Goal: Transaction & Acquisition: Purchase product/service

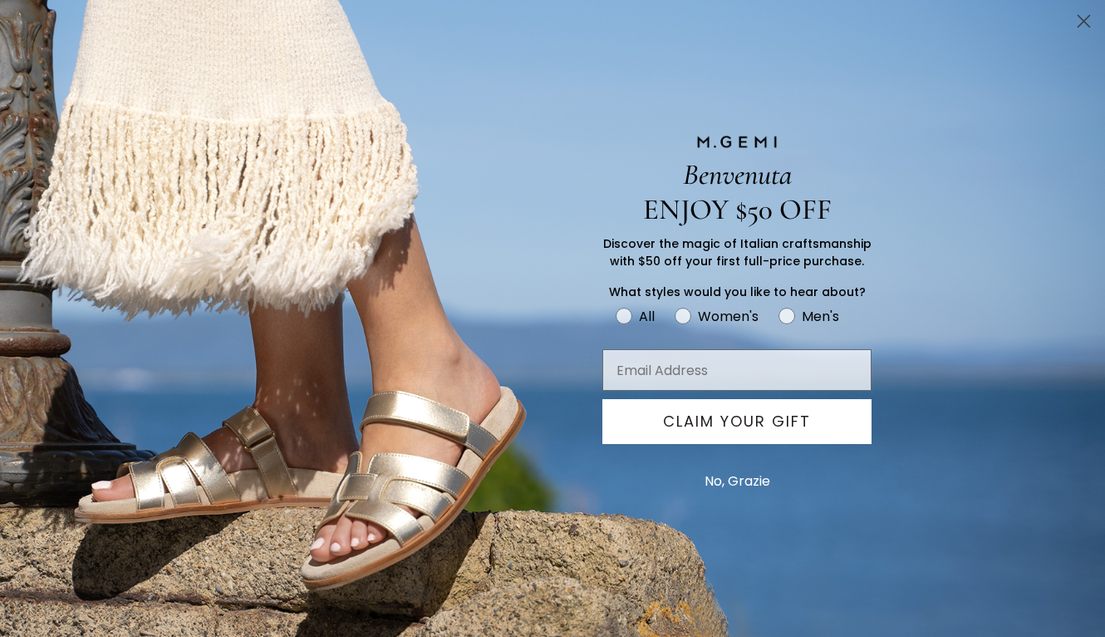
click at [1085, 21] on icon "Close dialog" at bounding box center [1085, 22] width 12 height 12
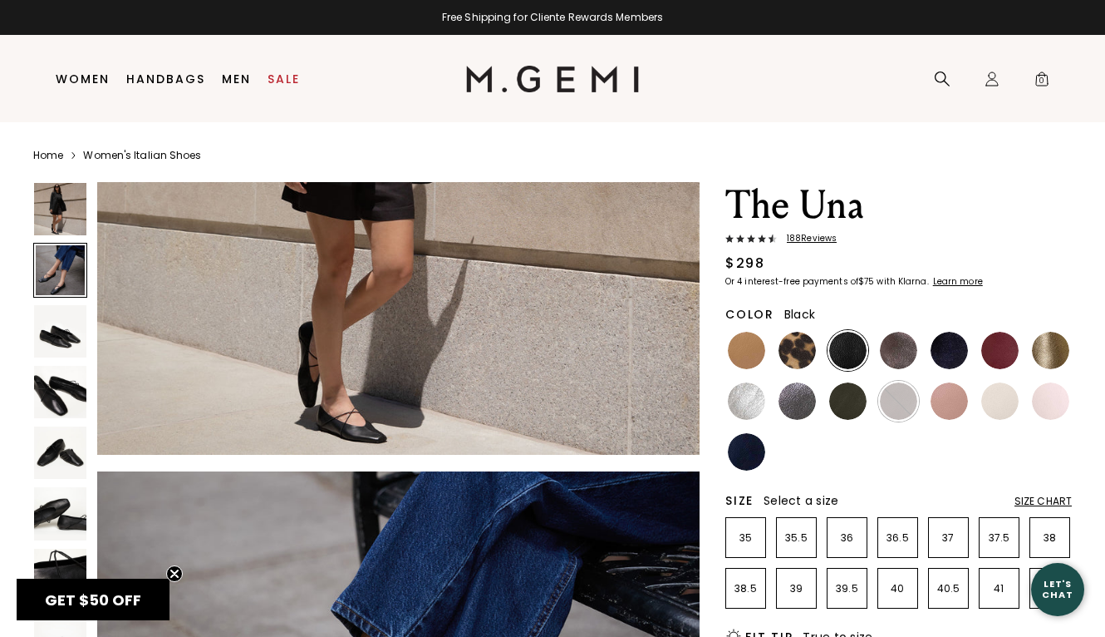
click at [59, 258] on div at bounding box center [60, 270] width 54 height 54
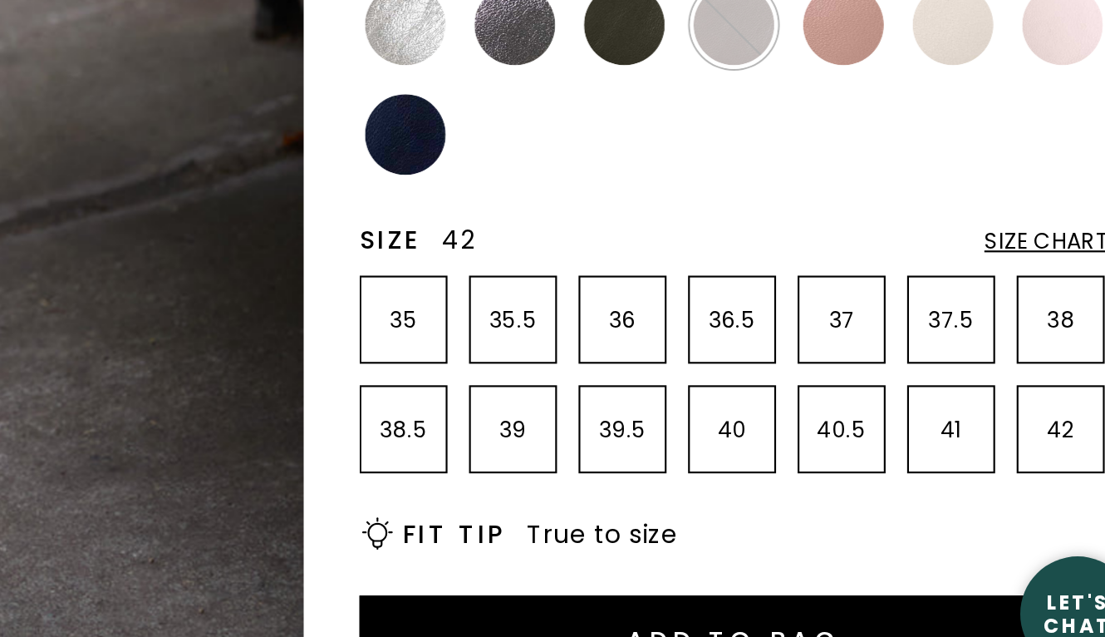
scroll to position [145, 0]
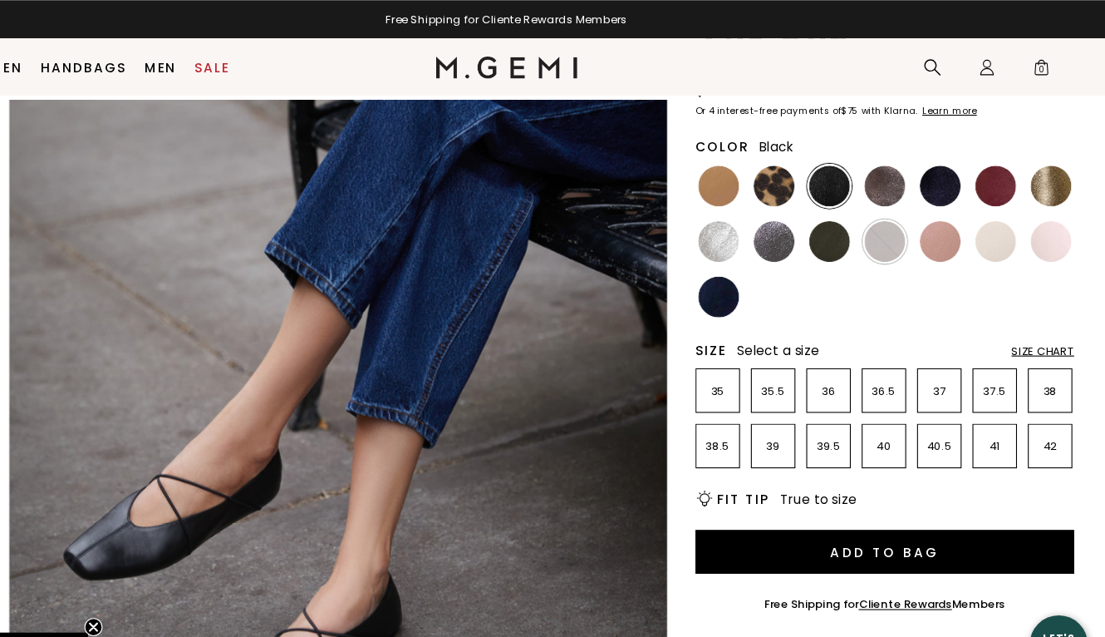
click at [1015, 316] on div "Size Chart" at bounding box center [1043, 320] width 57 height 13
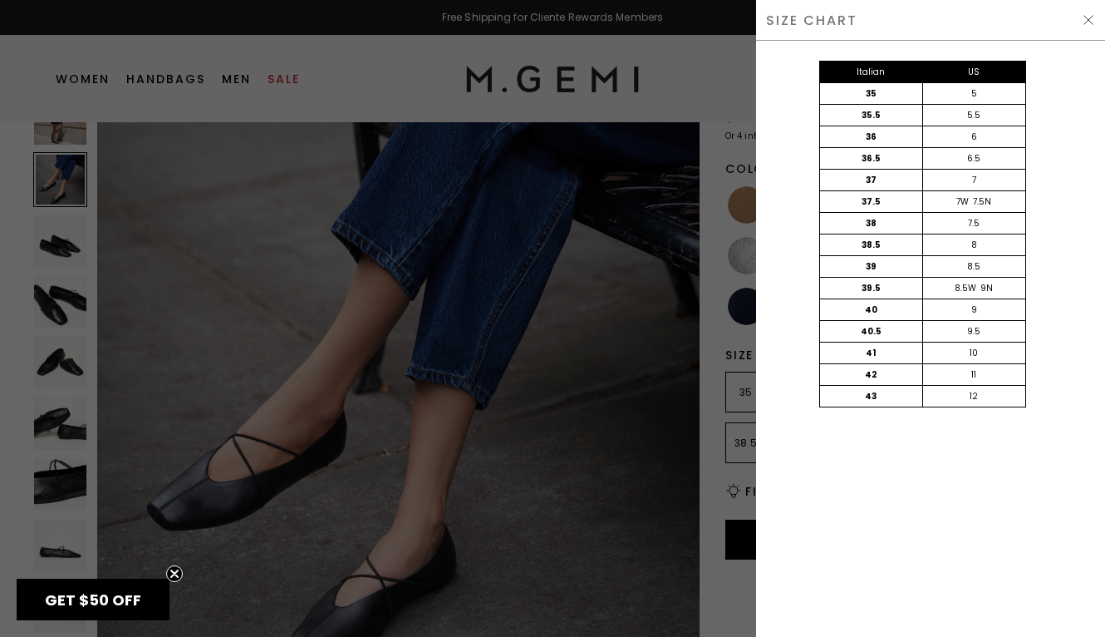
click at [711, 211] on div at bounding box center [552, 318] width 1105 height 637
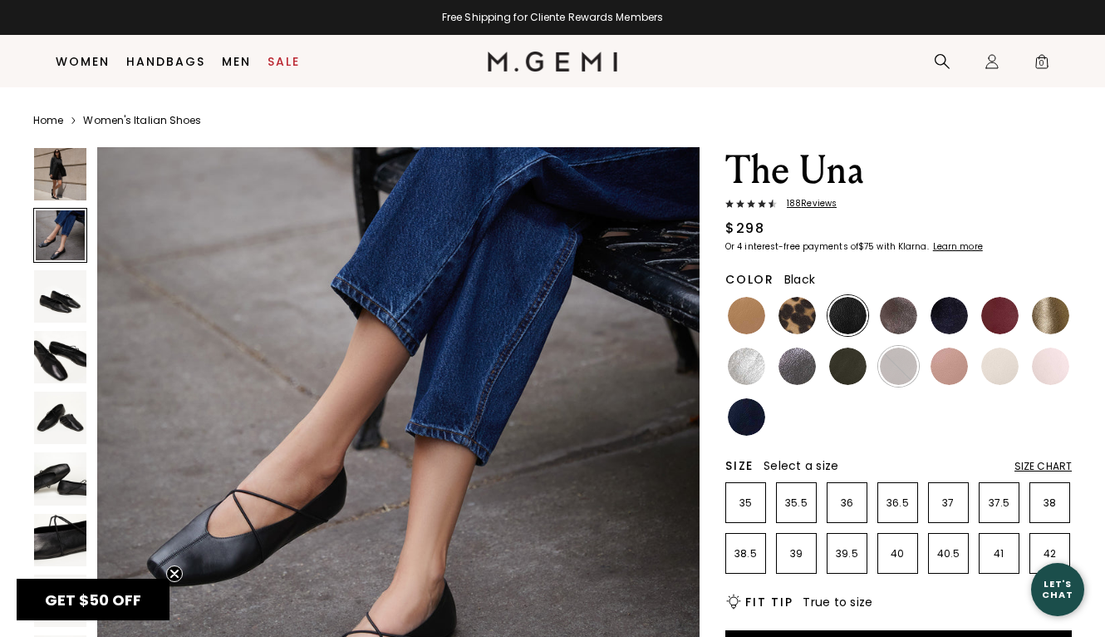
scroll to position [145, 0]
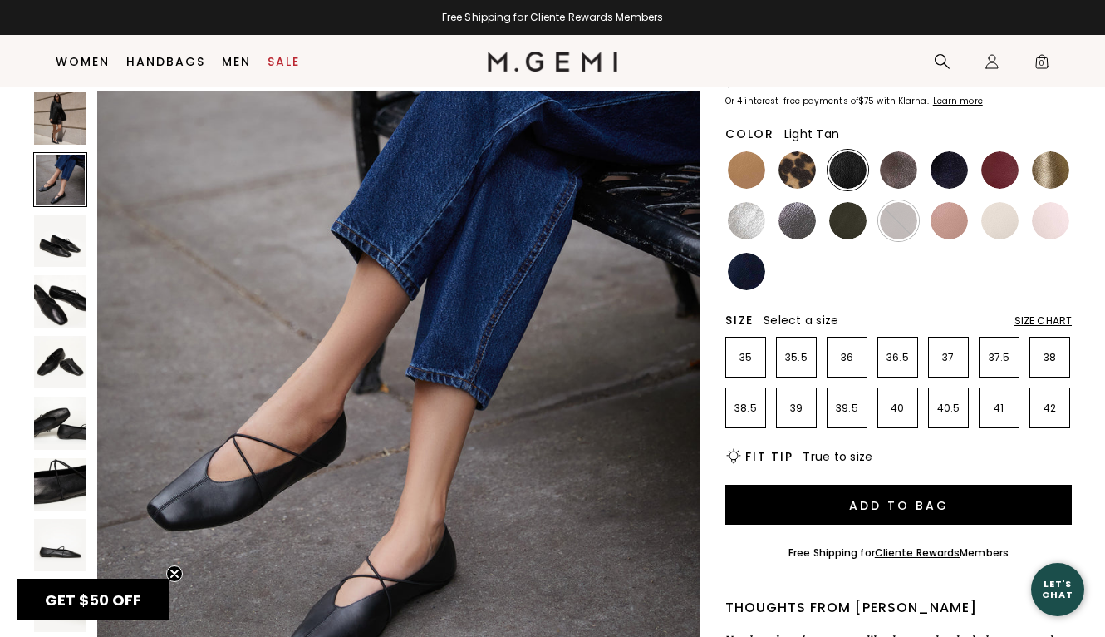
click at [741, 164] on img at bounding box center [746, 169] width 37 height 37
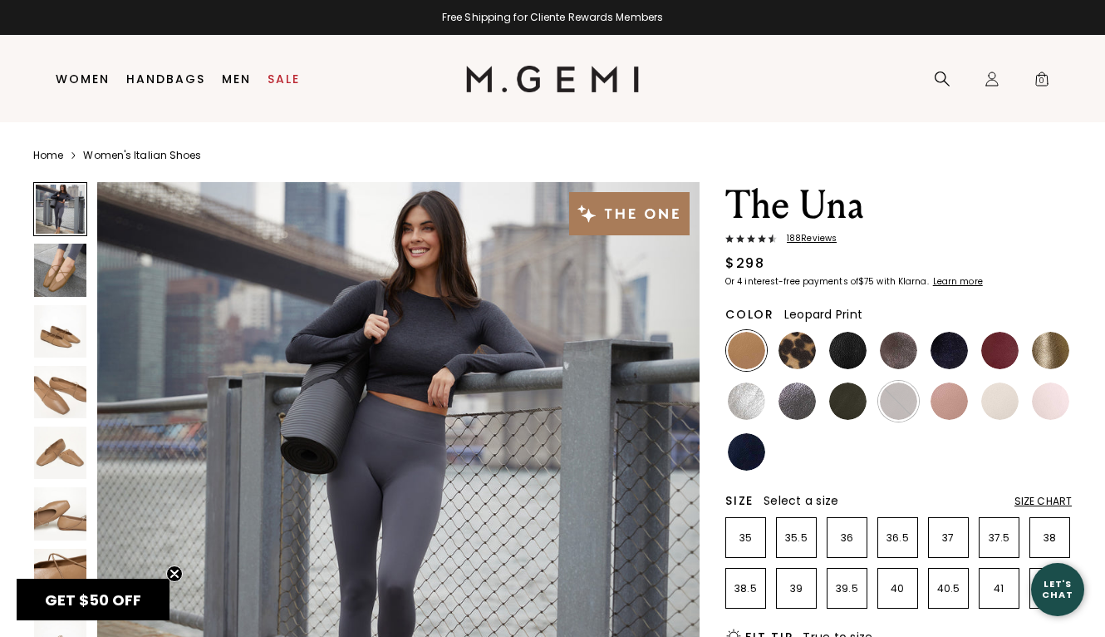
click at [796, 345] on img at bounding box center [797, 350] width 37 height 37
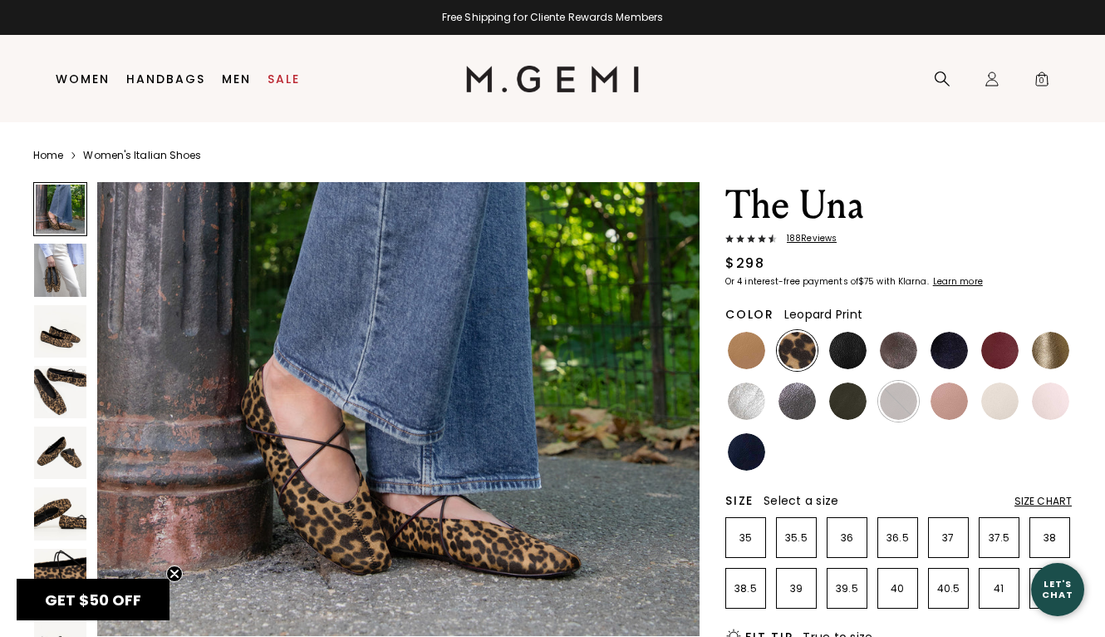
scroll to position [147, 0]
click at [839, 344] on img at bounding box center [847, 350] width 37 height 37
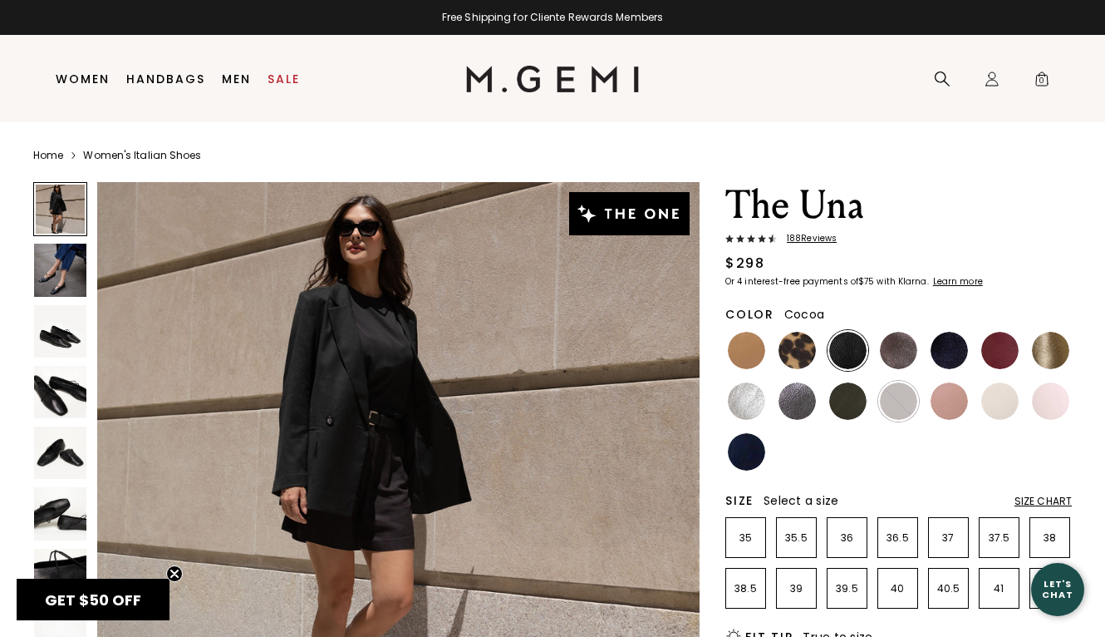
click at [896, 344] on img at bounding box center [898, 350] width 37 height 37
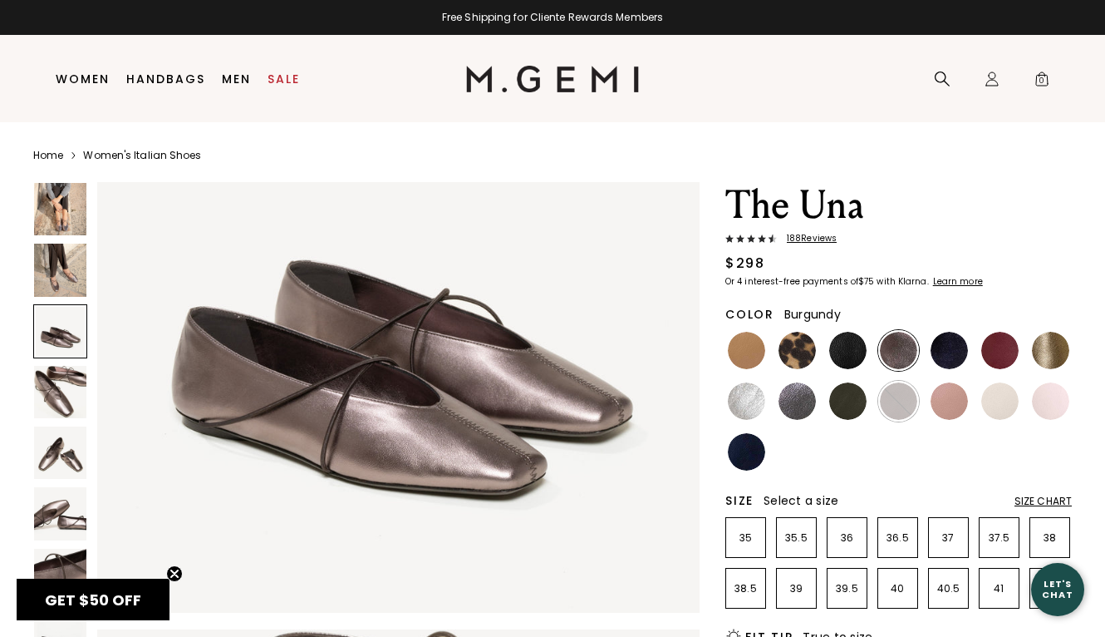
click at [1006, 349] on img at bounding box center [1000, 350] width 37 height 37
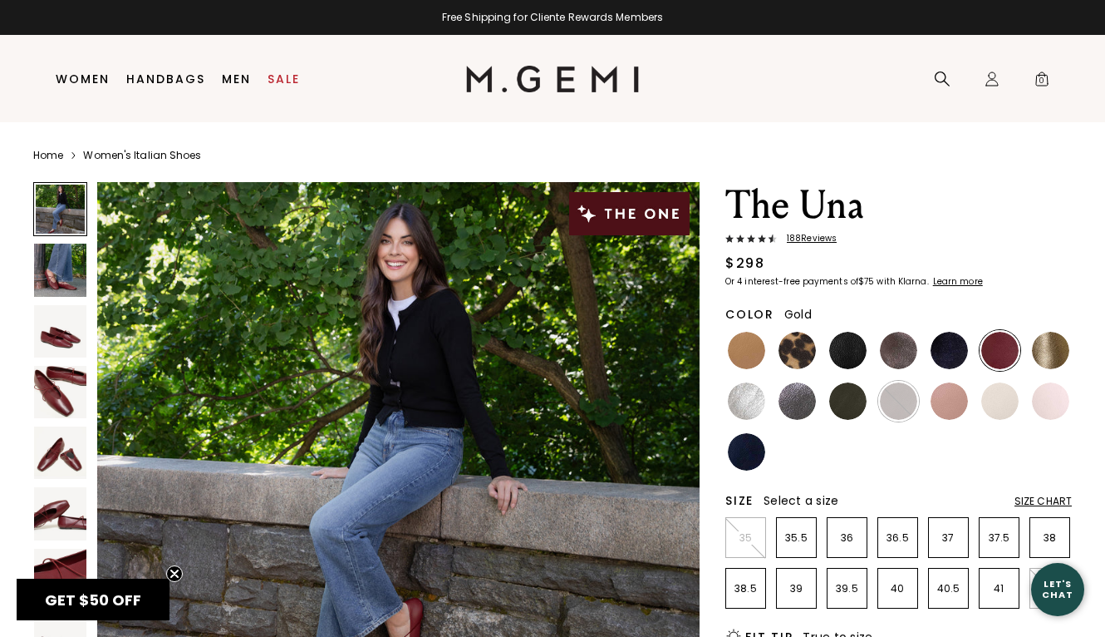
click at [1056, 345] on img at bounding box center [1050, 350] width 37 height 37
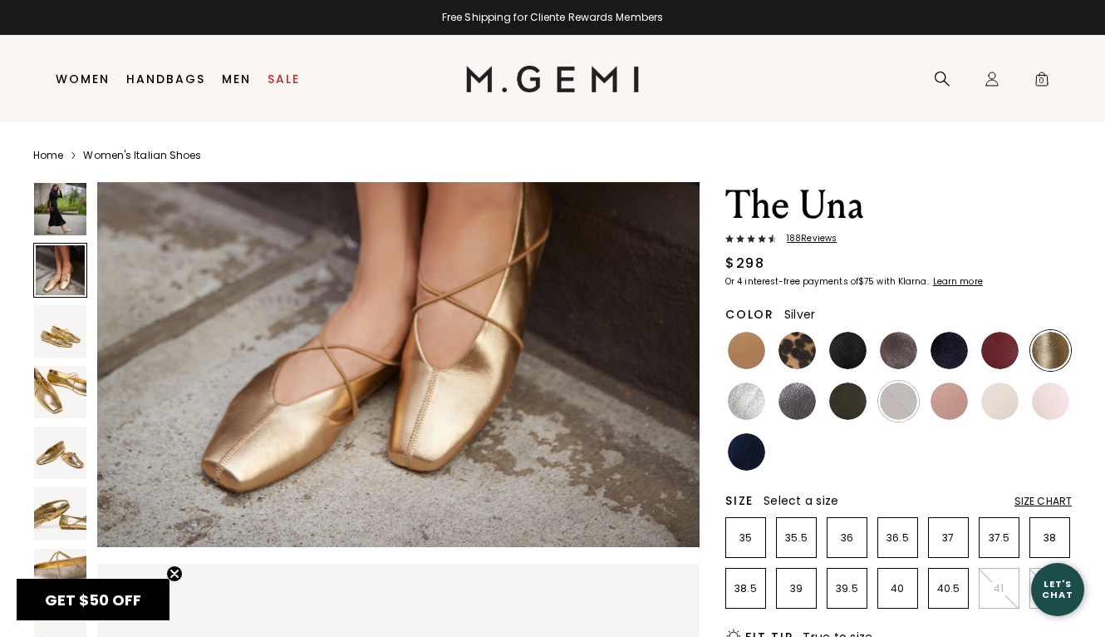
click at [742, 398] on img at bounding box center [746, 400] width 37 height 37
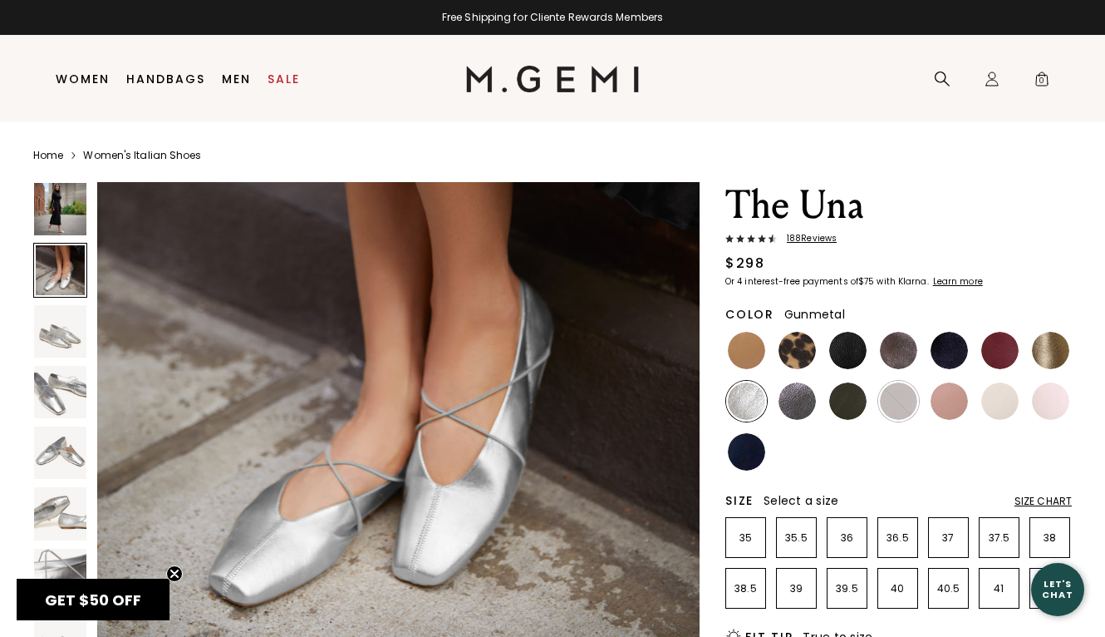
click at [790, 400] on img at bounding box center [797, 400] width 37 height 37
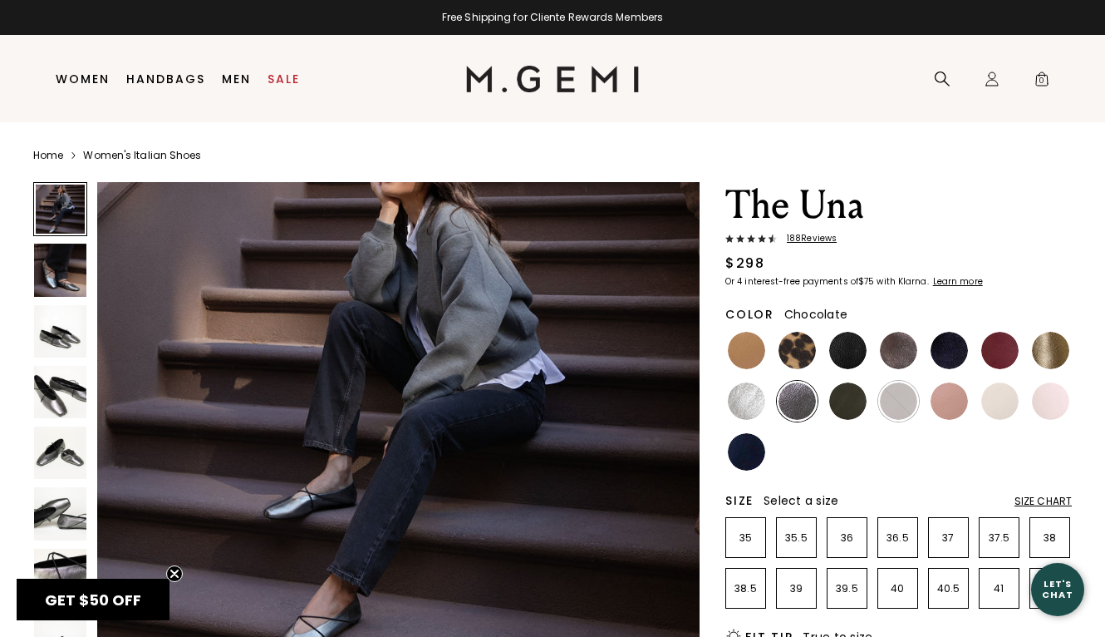
click at [888, 404] on img at bounding box center [898, 400] width 37 height 37
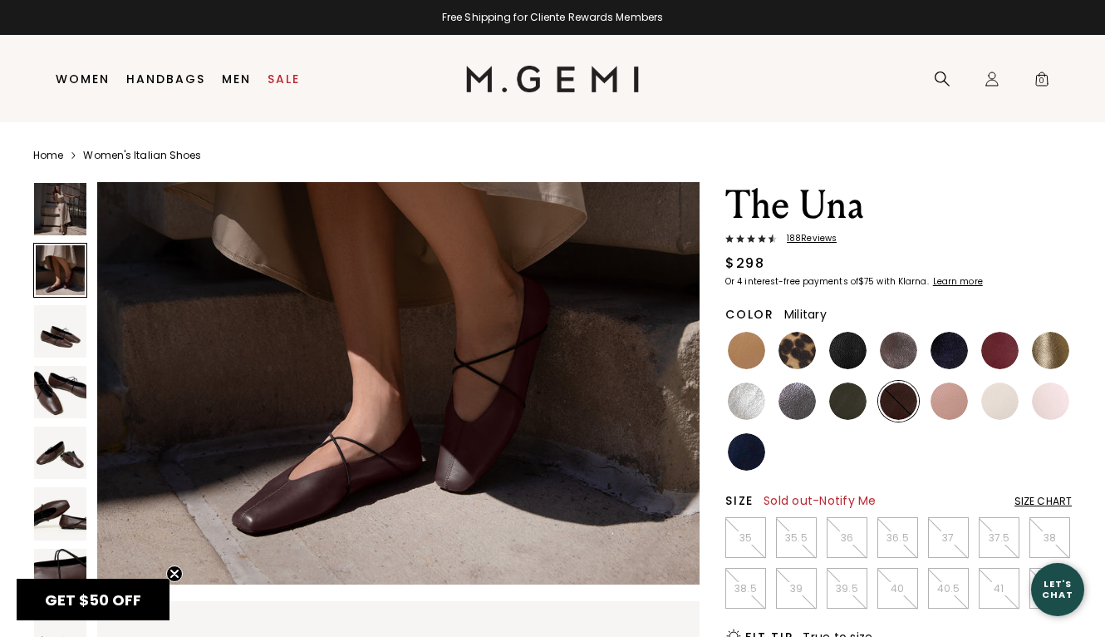
click at [851, 402] on img at bounding box center [847, 400] width 37 height 37
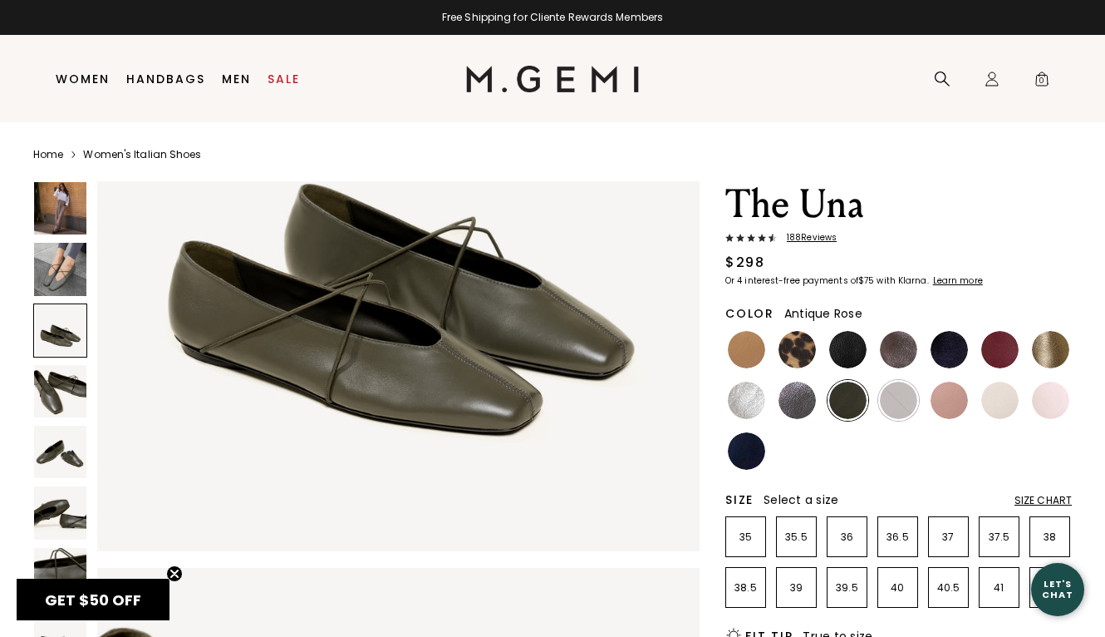
click at [952, 411] on img at bounding box center [949, 399] width 37 height 37
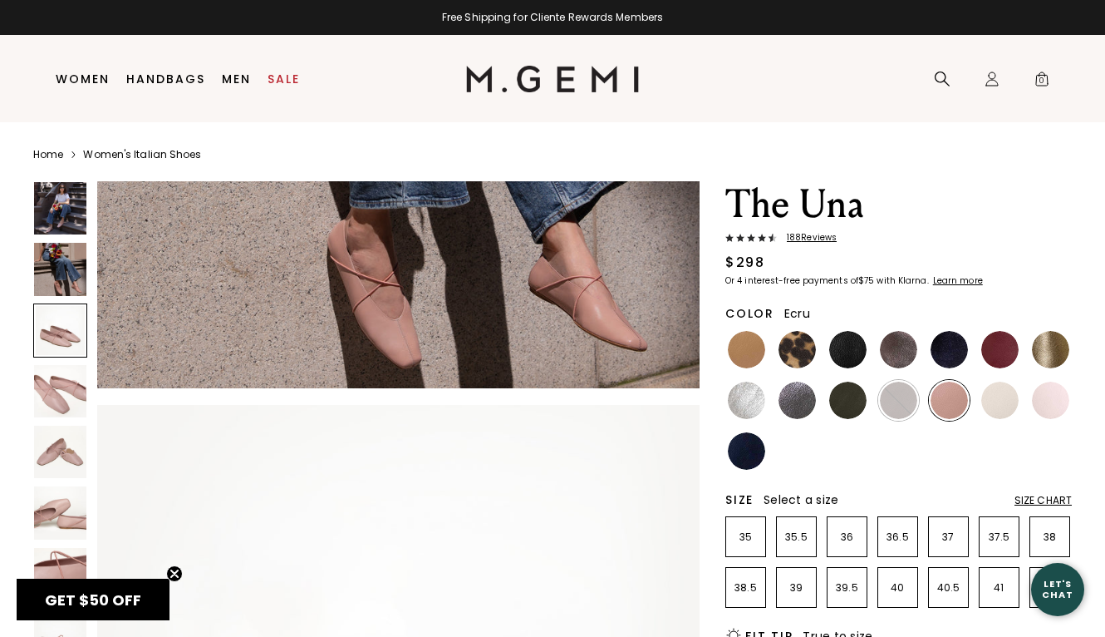
click at [1006, 403] on img at bounding box center [1000, 399] width 37 height 37
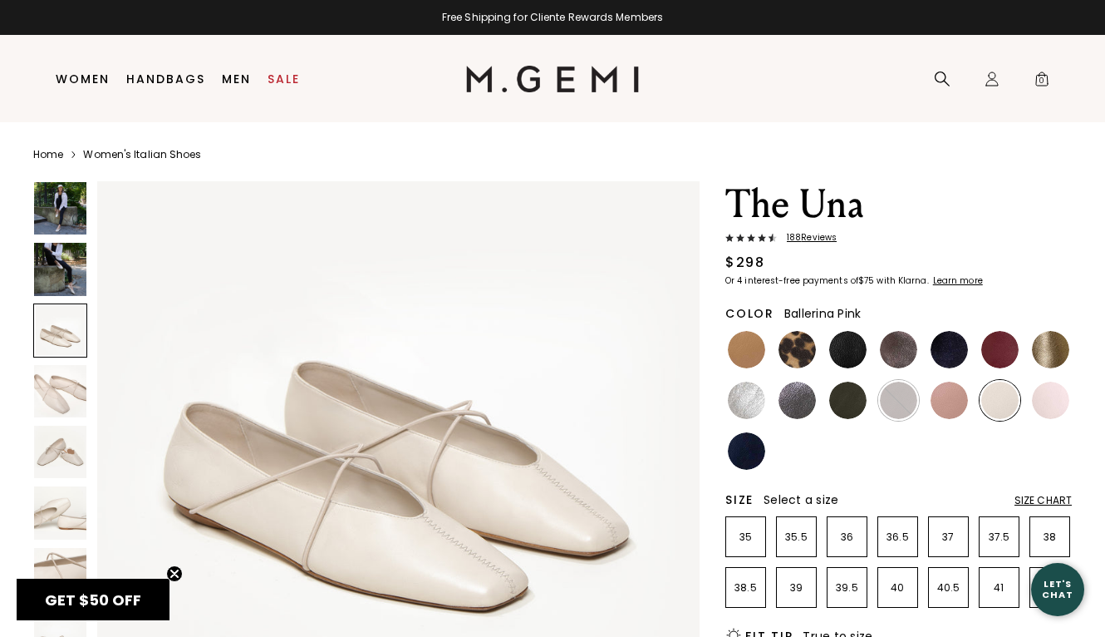
click at [1051, 391] on img at bounding box center [1050, 399] width 37 height 37
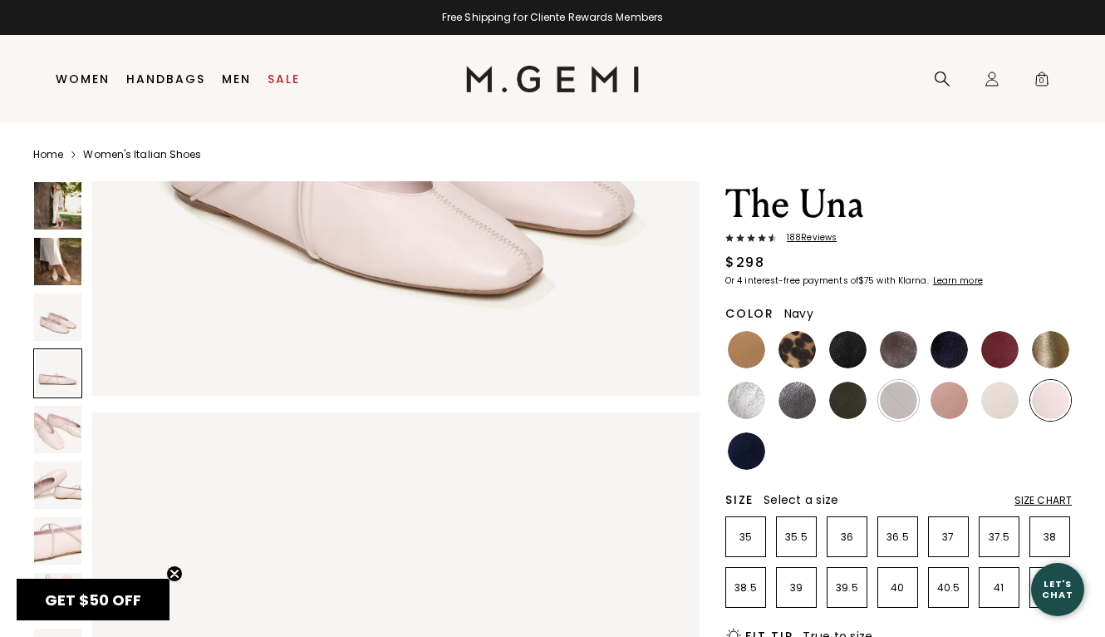
click at [746, 449] on img at bounding box center [746, 450] width 37 height 37
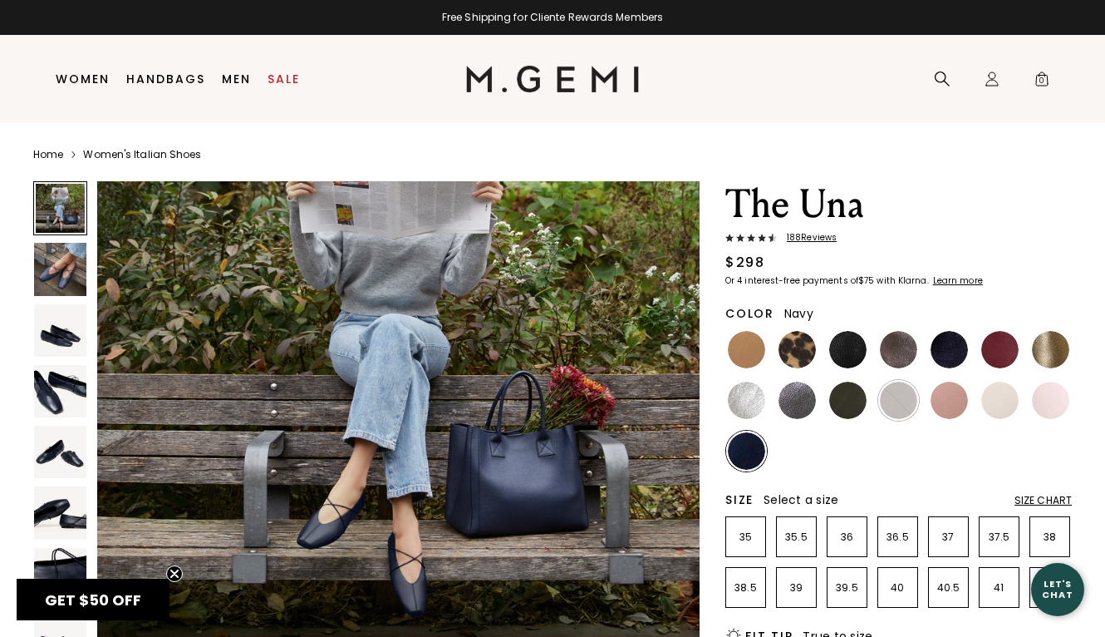
click at [72, 329] on img at bounding box center [60, 330] width 52 height 52
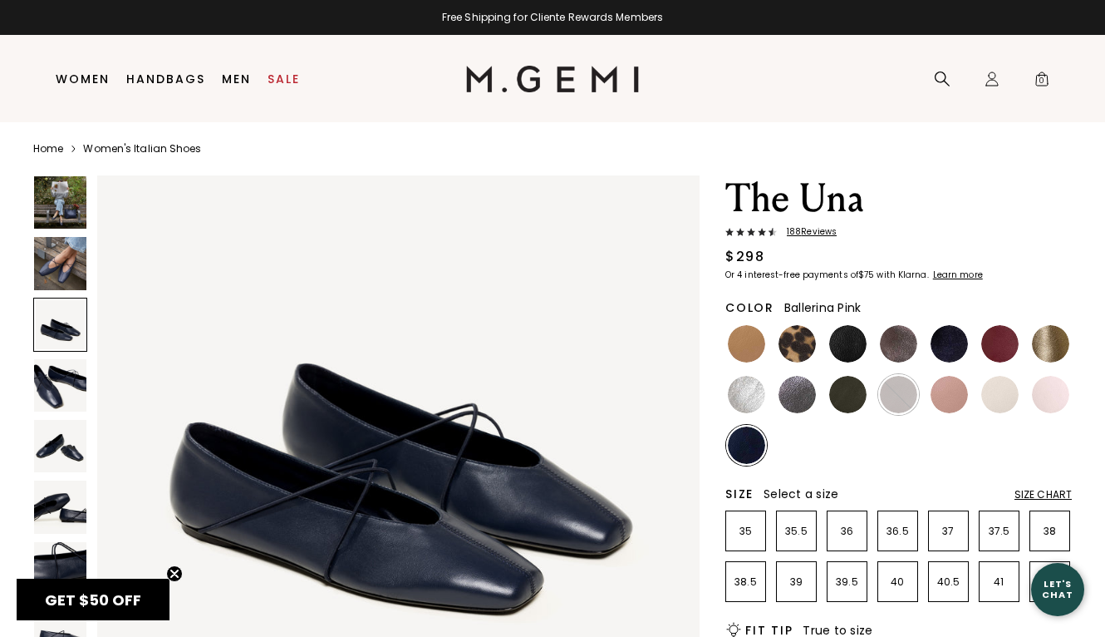
click at [1049, 398] on img at bounding box center [1050, 394] width 37 height 37
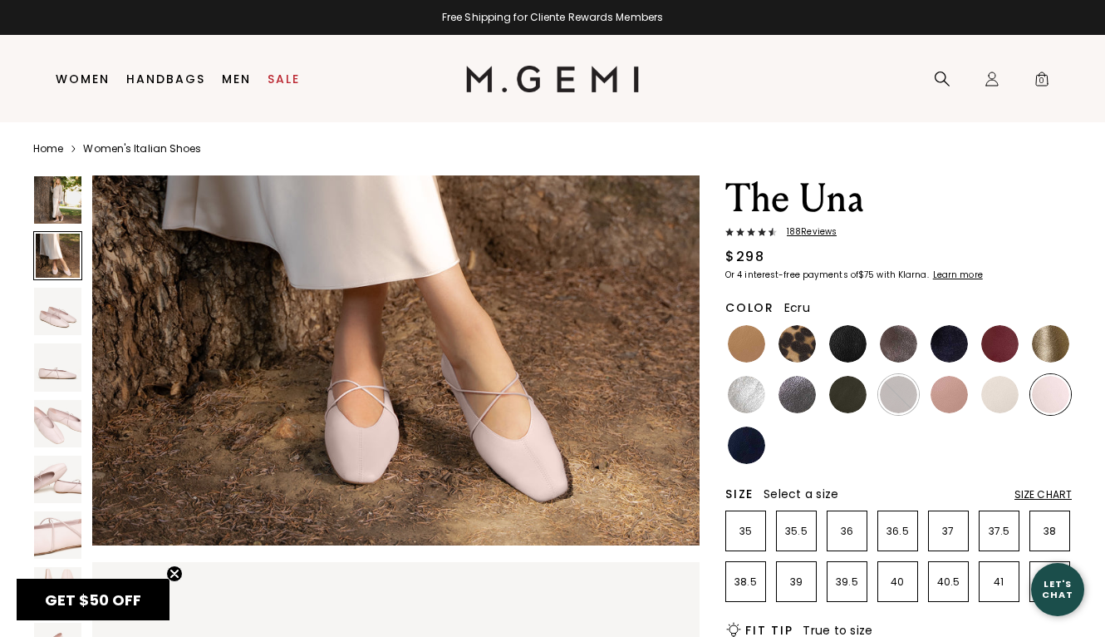
click at [989, 394] on img at bounding box center [1000, 394] width 37 height 37
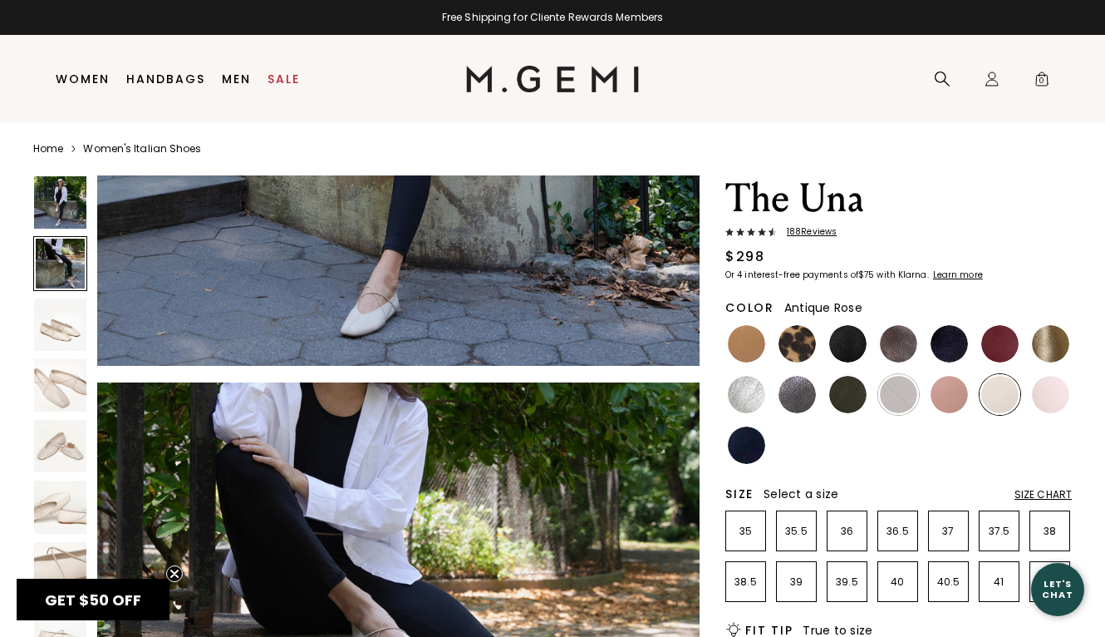
click at [947, 398] on img at bounding box center [949, 394] width 37 height 37
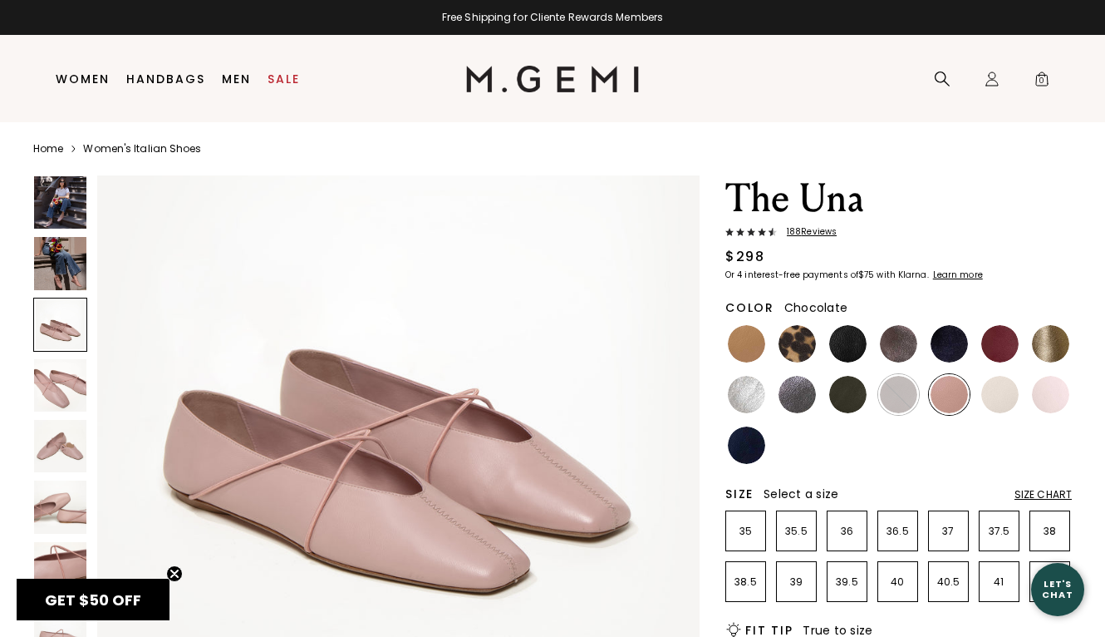
click at [903, 382] on img at bounding box center [898, 394] width 37 height 37
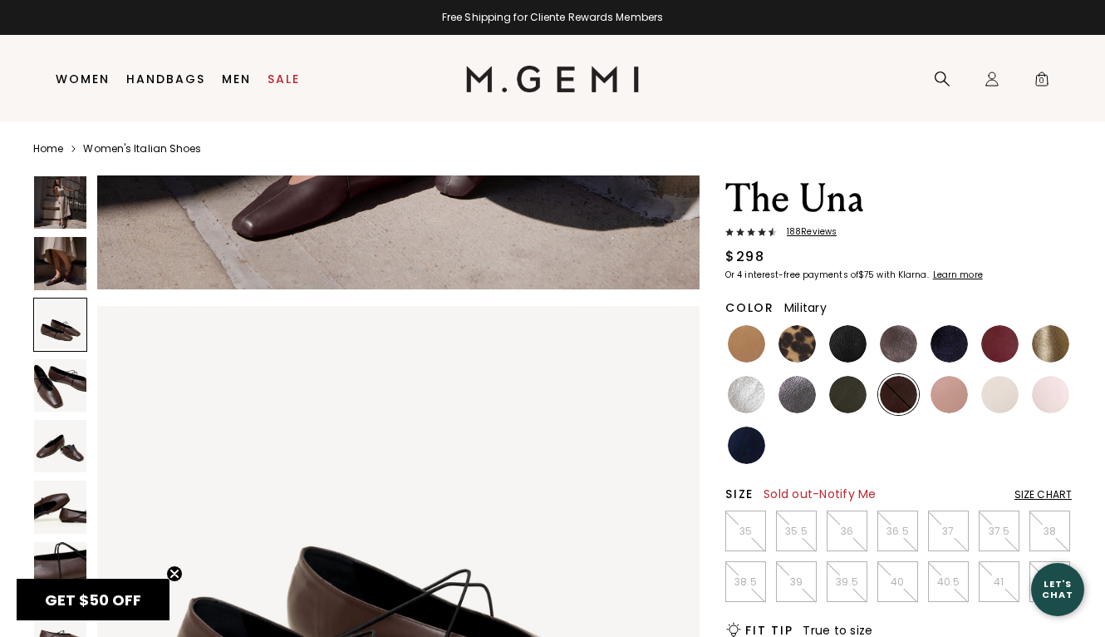
click at [826, 400] on ul at bounding box center [899, 394] width 347 height 142
click at [842, 401] on img at bounding box center [847, 394] width 37 height 37
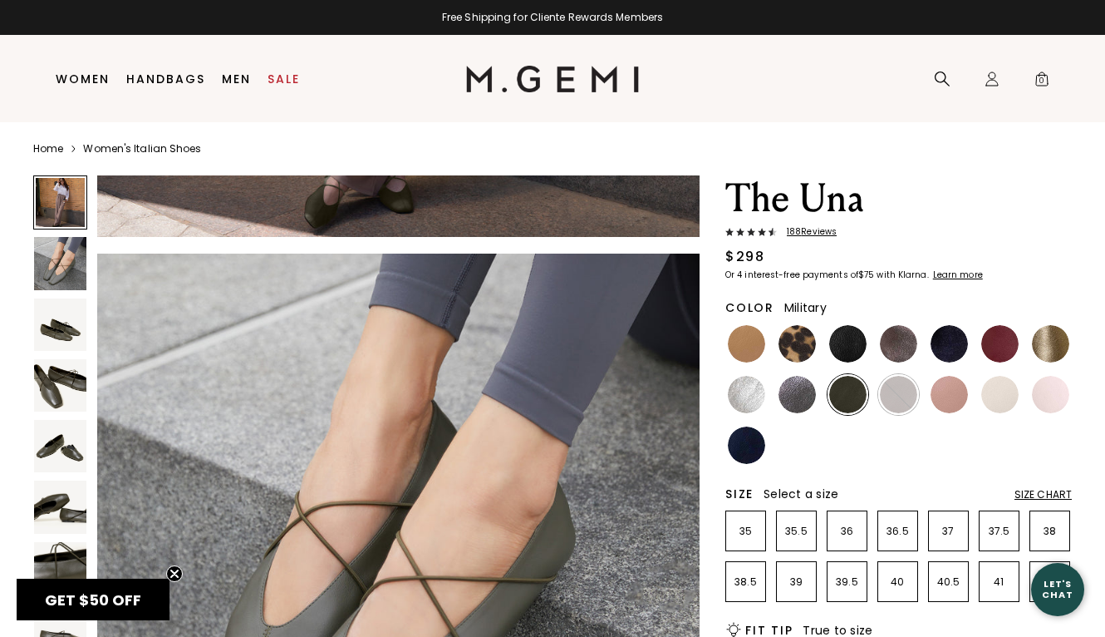
scroll to position [783, 0]
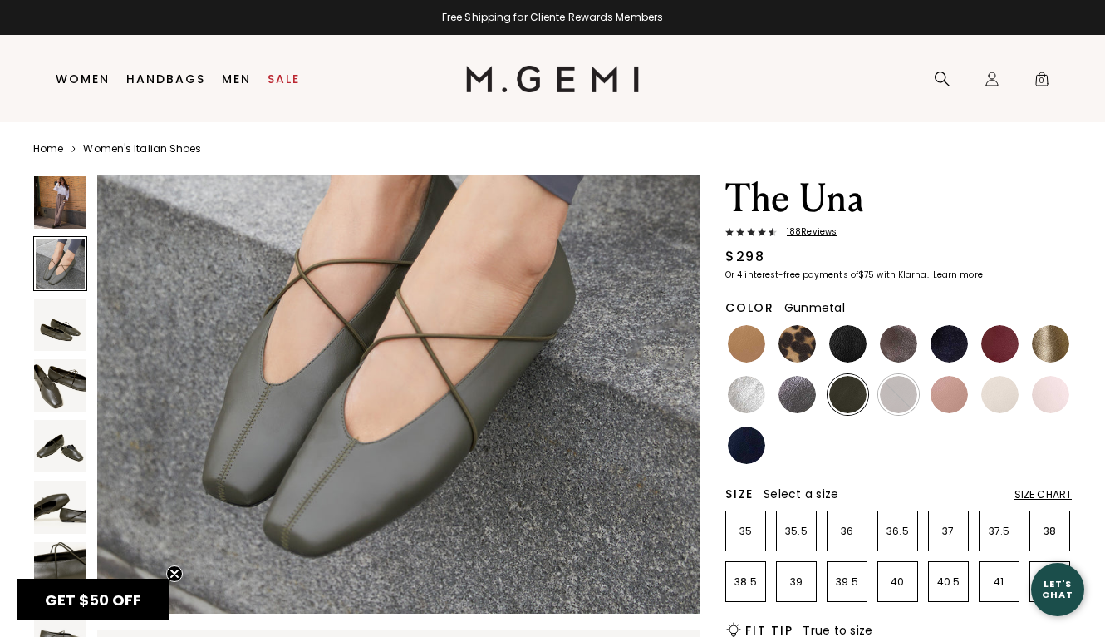
click at [792, 397] on img at bounding box center [797, 394] width 37 height 37
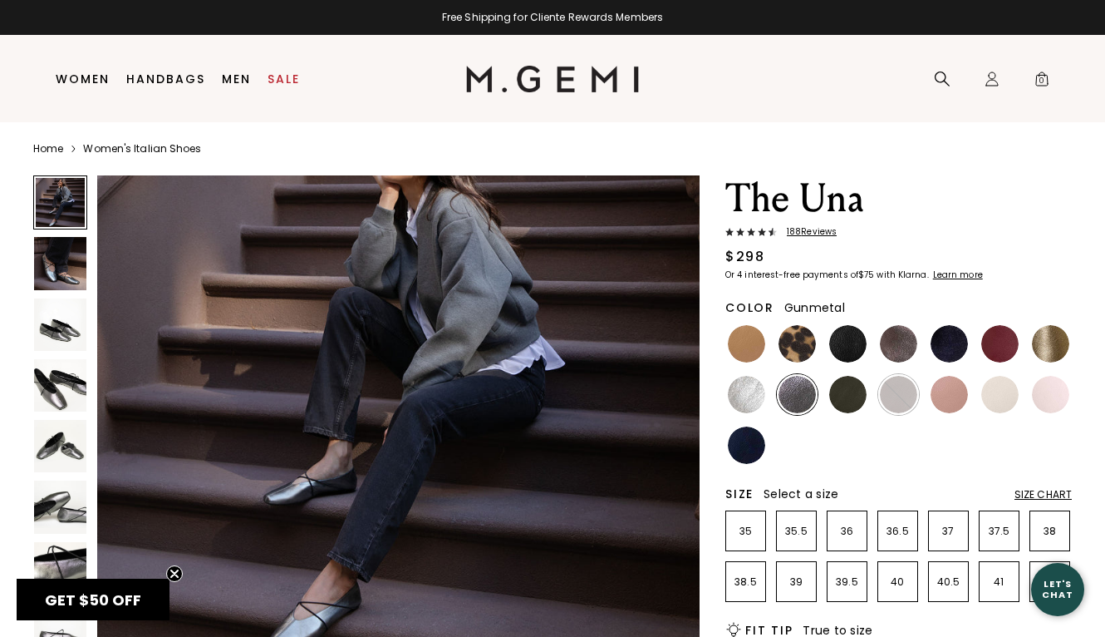
scroll to position [399, 0]
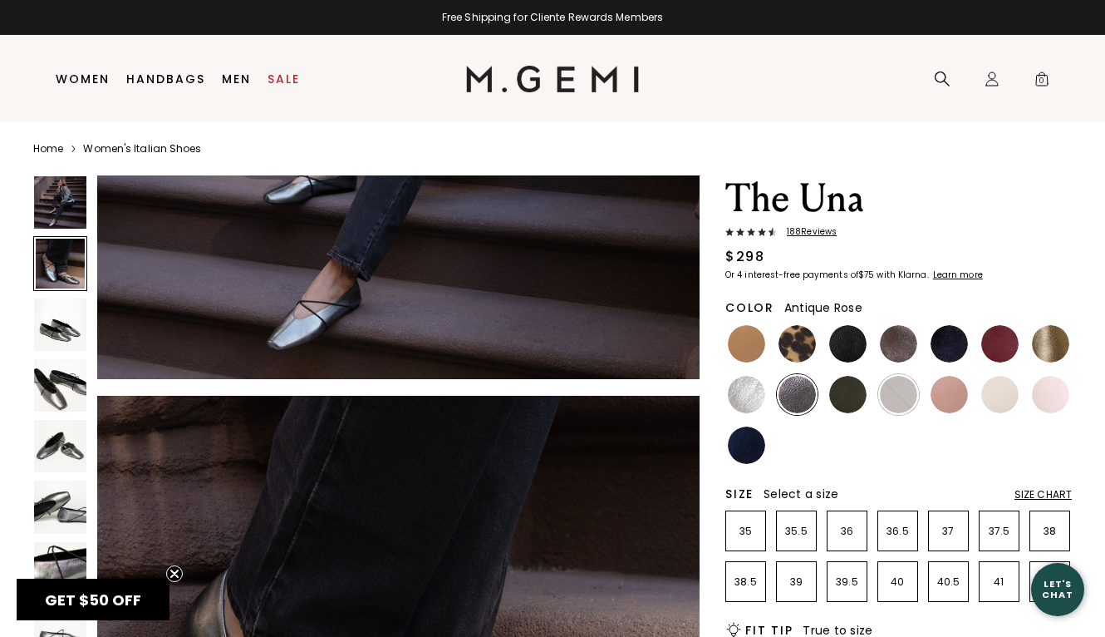
click at [958, 391] on img at bounding box center [949, 394] width 37 height 37
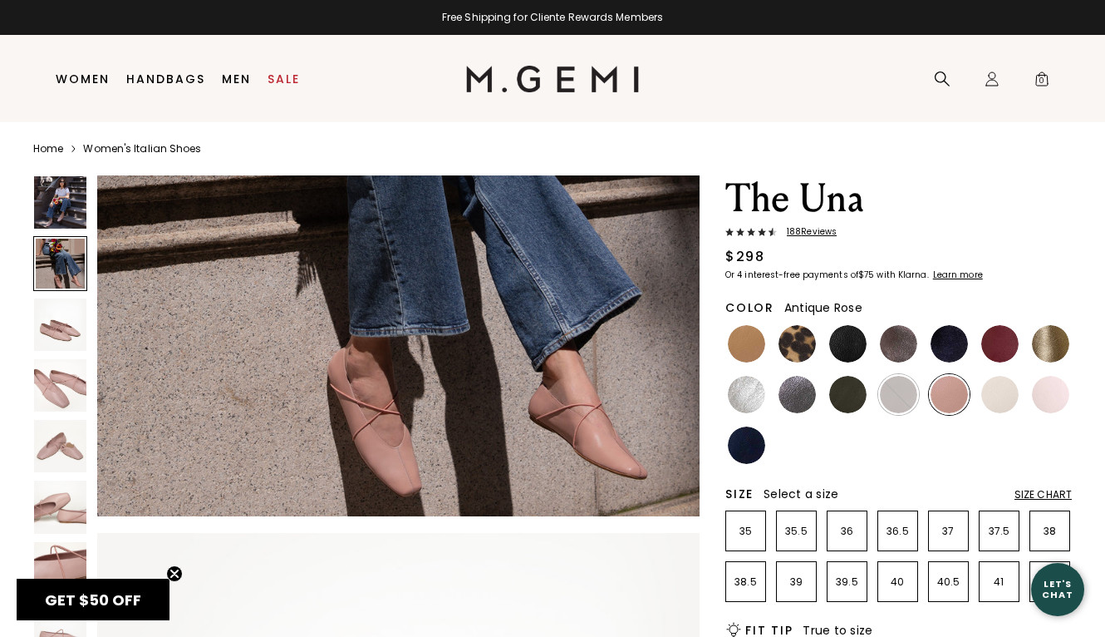
scroll to position [881, 0]
click at [998, 400] on img at bounding box center [1000, 394] width 37 height 37
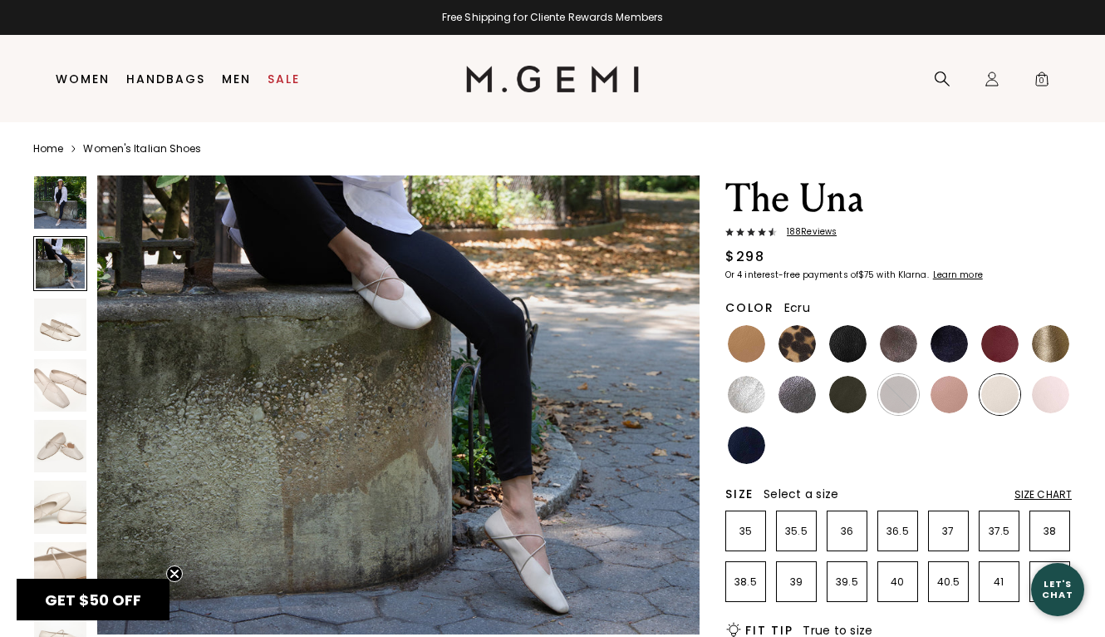
scroll to position [486, 0]
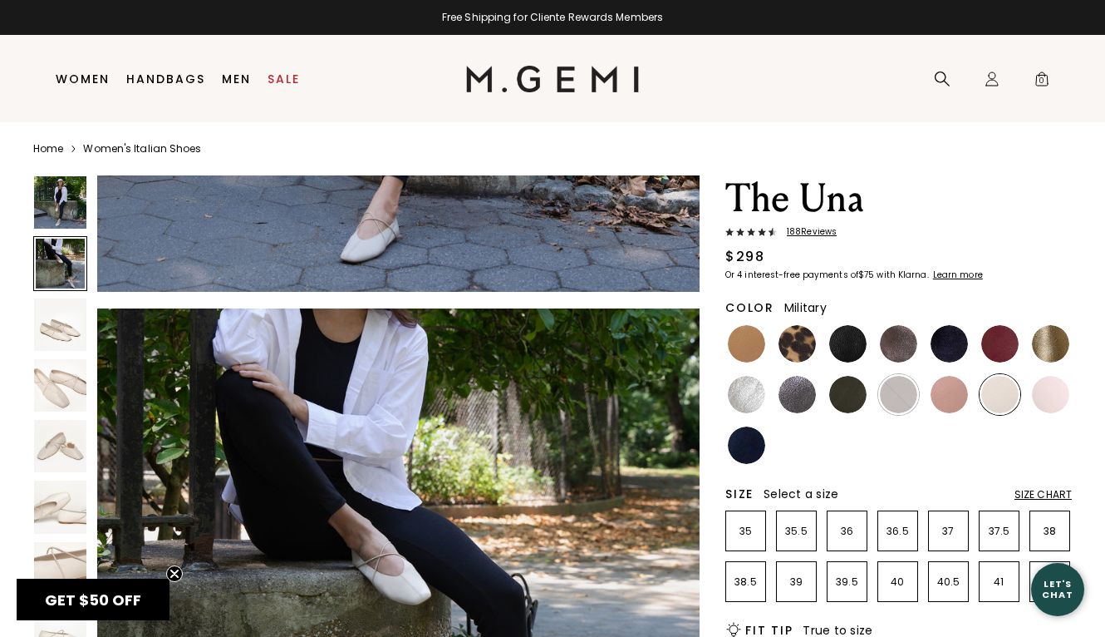
click at [843, 391] on img at bounding box center [847, 394] width 37 height 37
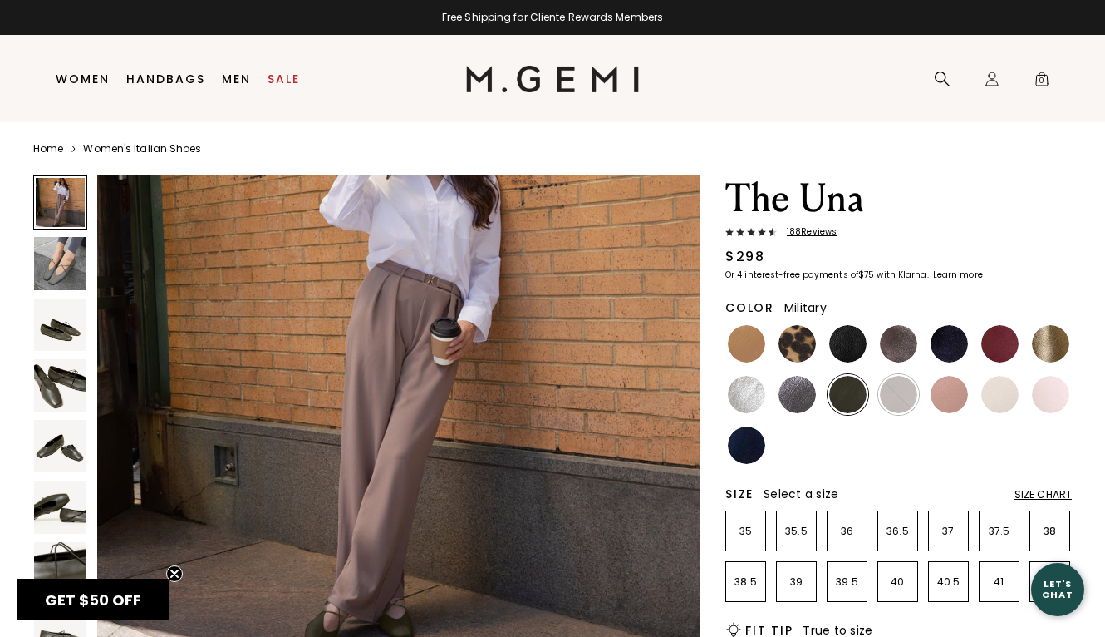
scroll to position [247, 0]
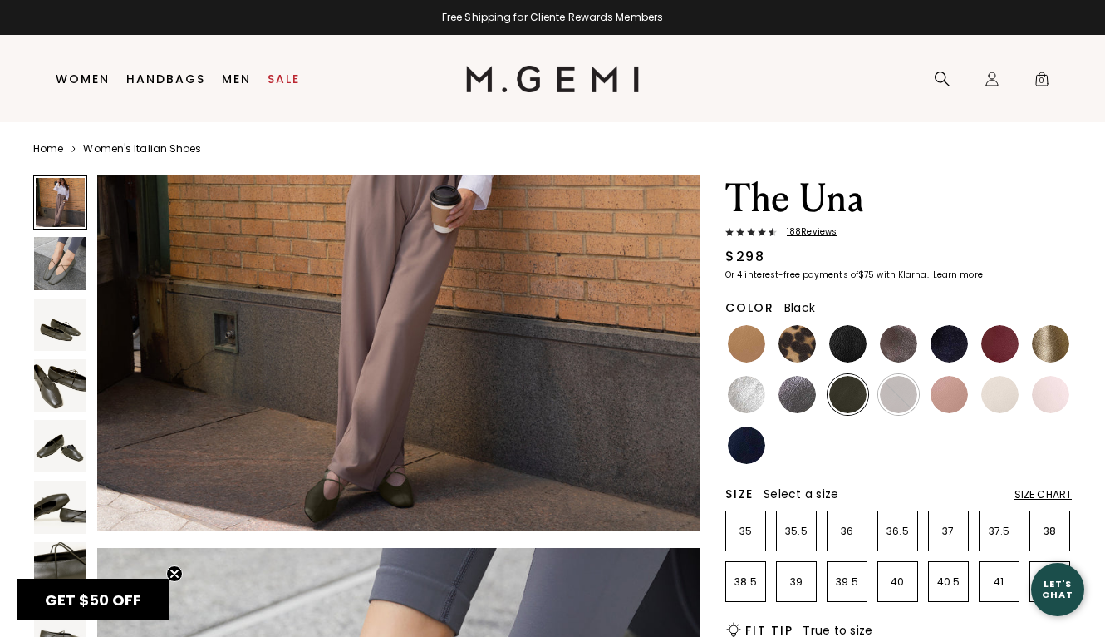
click at [854, 340] on img at bounding box center [847, 343] width 37 height 37
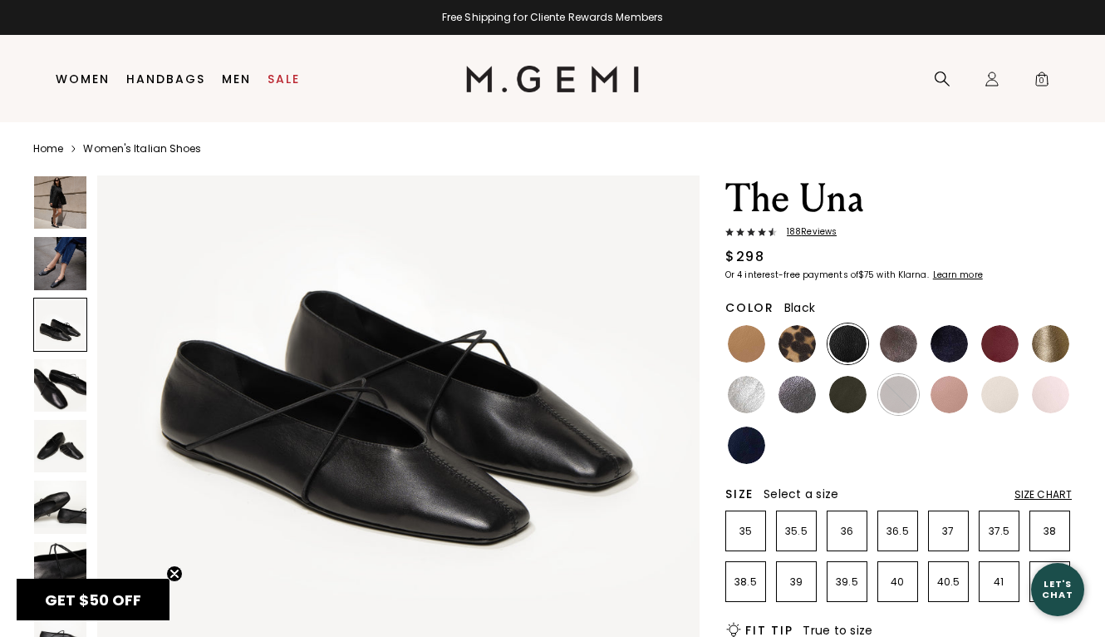
scroll to position [1369, 0]
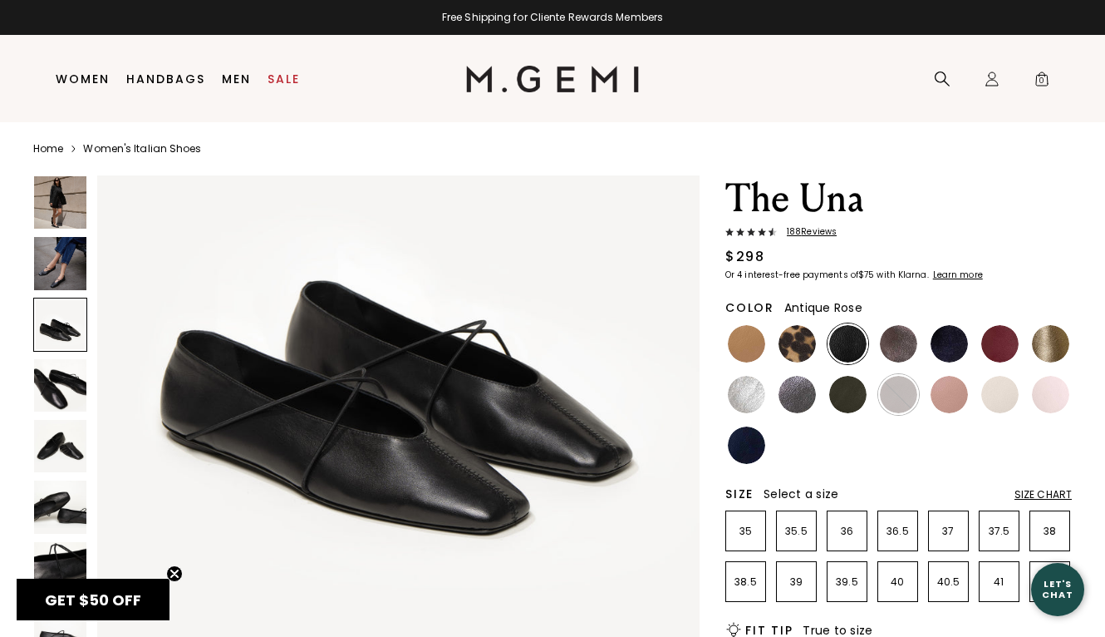
click at [947, 393] on img at bounding box center [949, 394] width 37 height 37
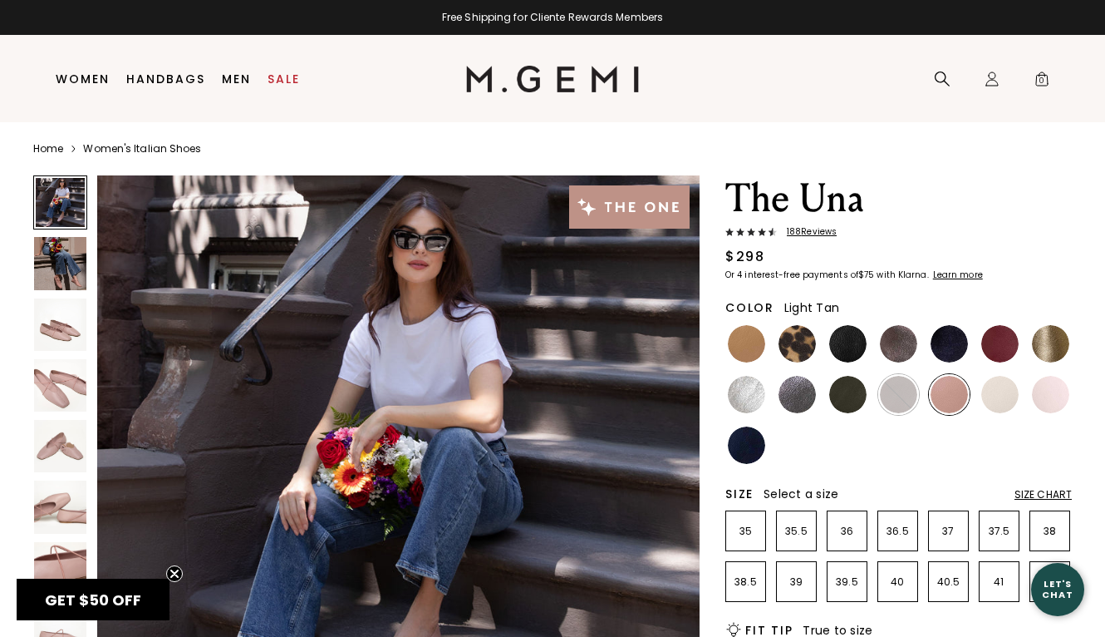
click at [745, 338] on img at bounding box center [746, 343] width 37 height 37
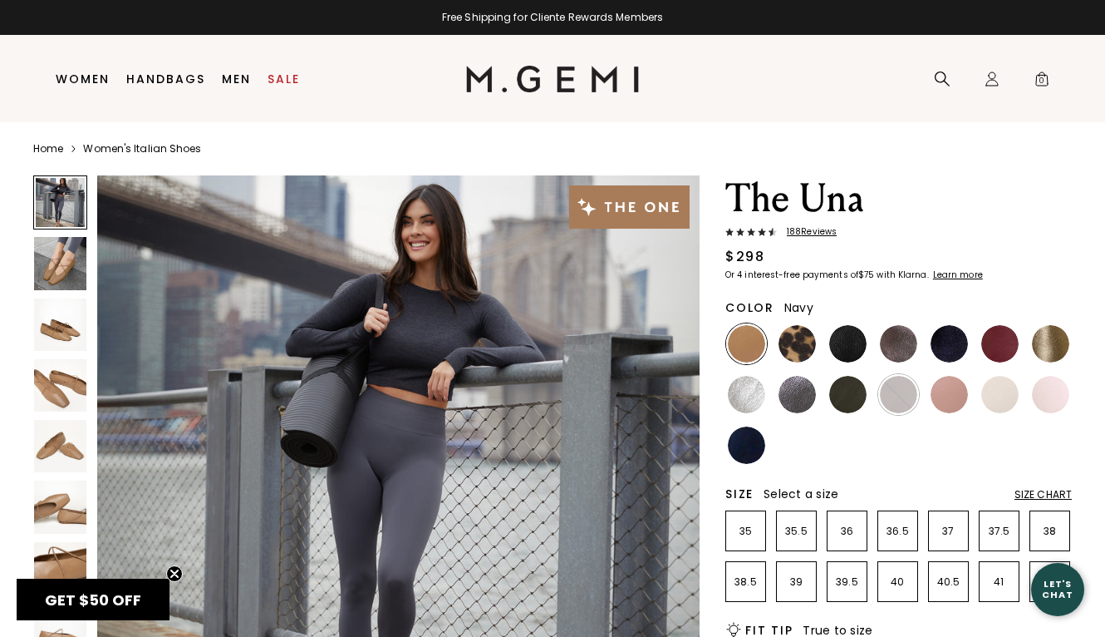
click at [744, 447] on img at bounding box center [746, 444] width 37 height 37
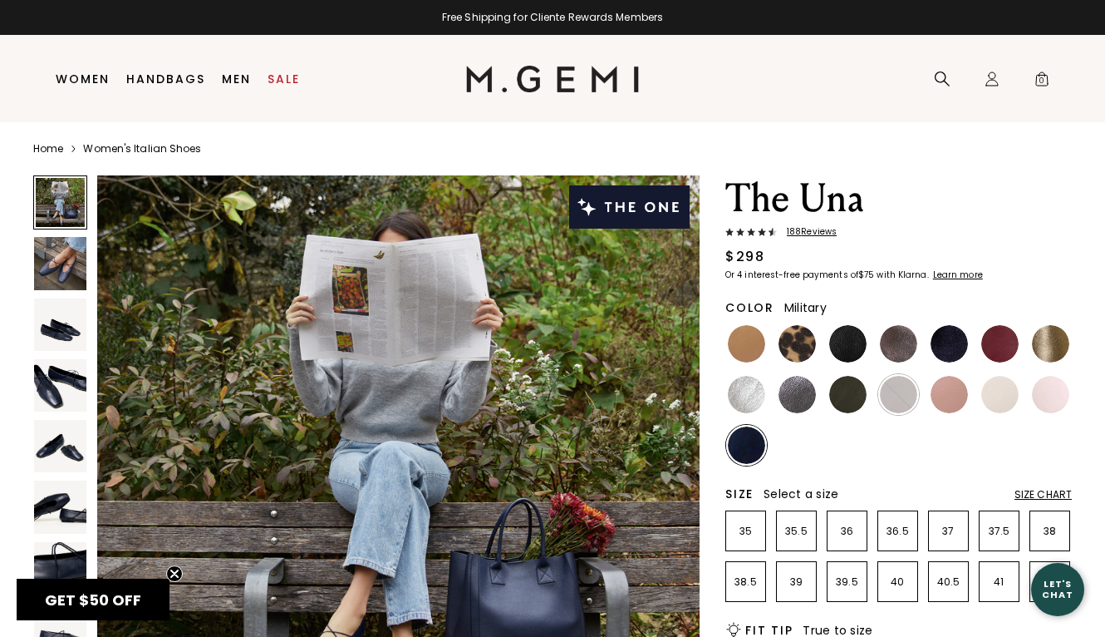
click at [852, 394] on img at bounding box center [847, 394] width 37 height 37
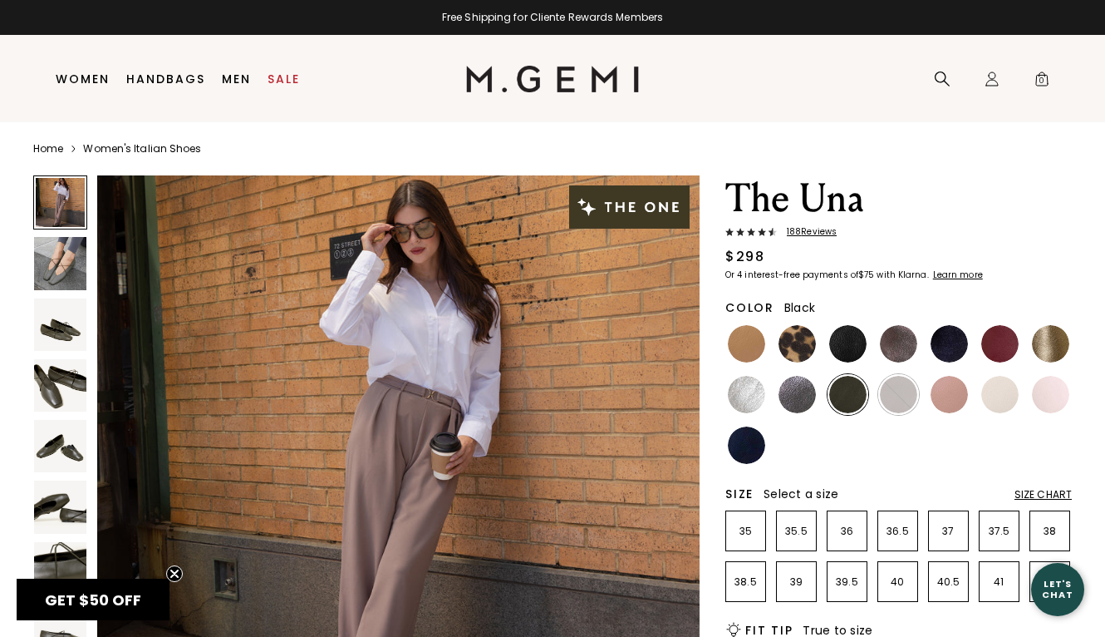
click at [846, 334] on img at bounding box center [847, 343] width 37 height 37
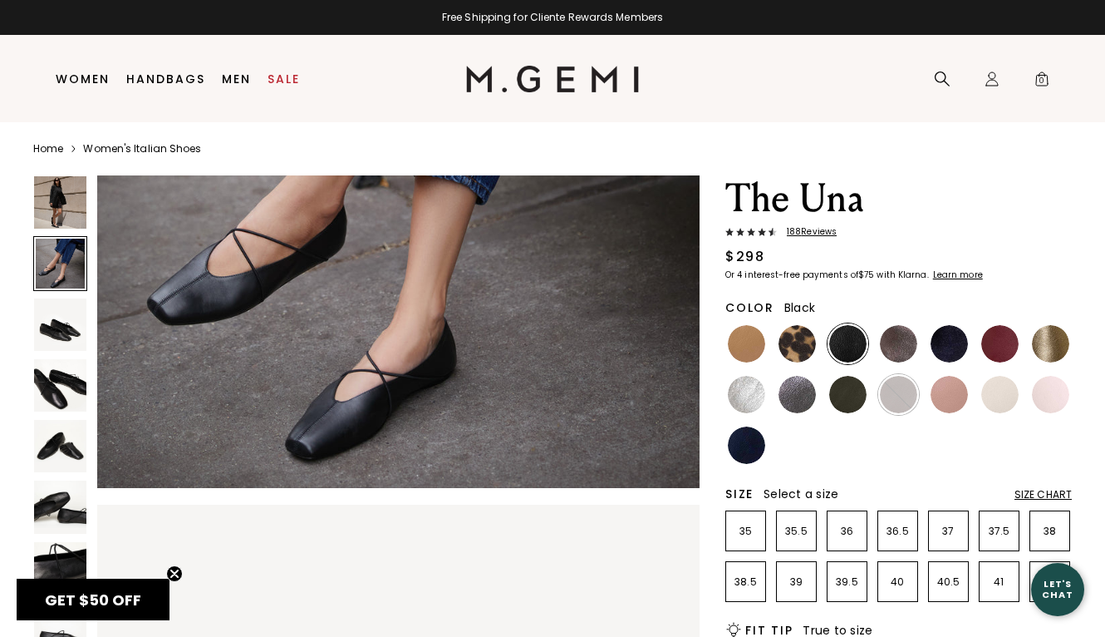
scroll to position [934, 0]
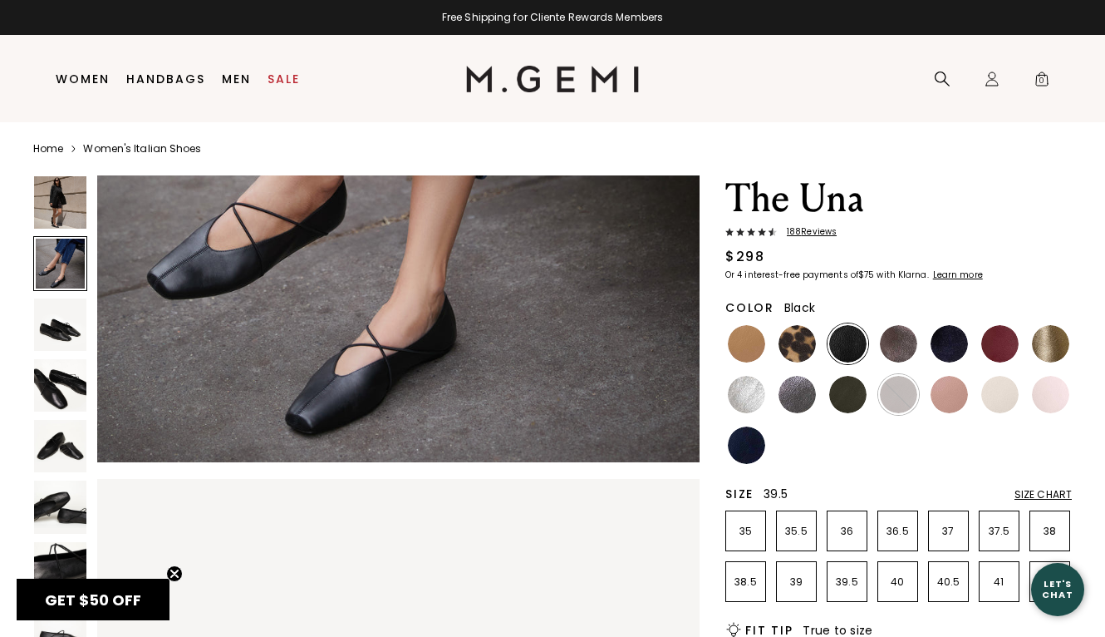
click at [852, 595] on li "39.5" at bounding box center [847, 581] width 41 height 41
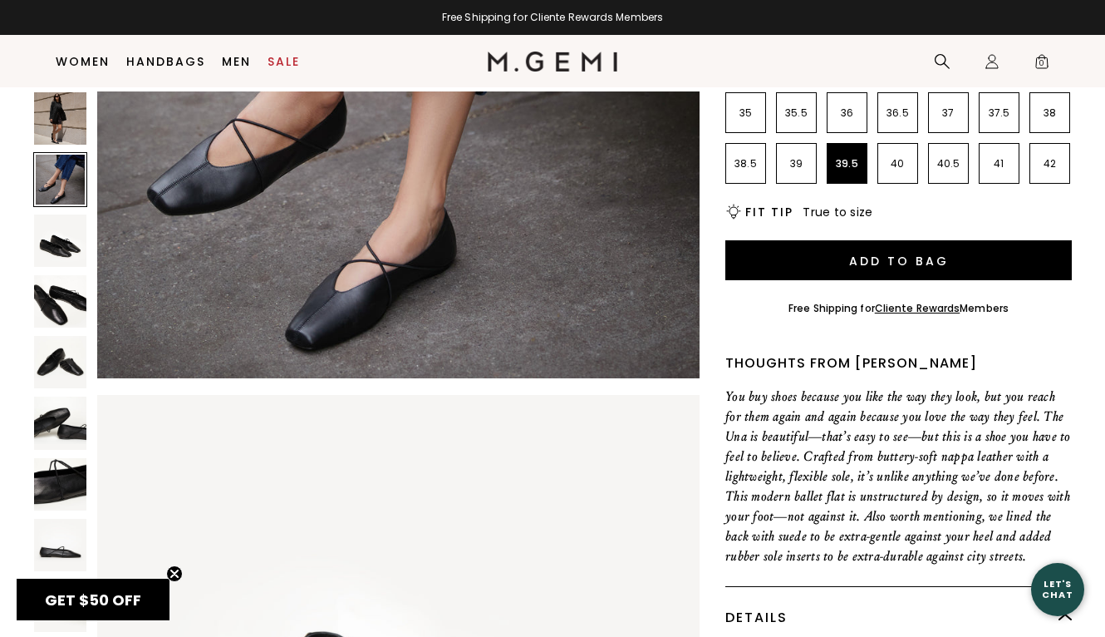
scroll to position [417, 0]
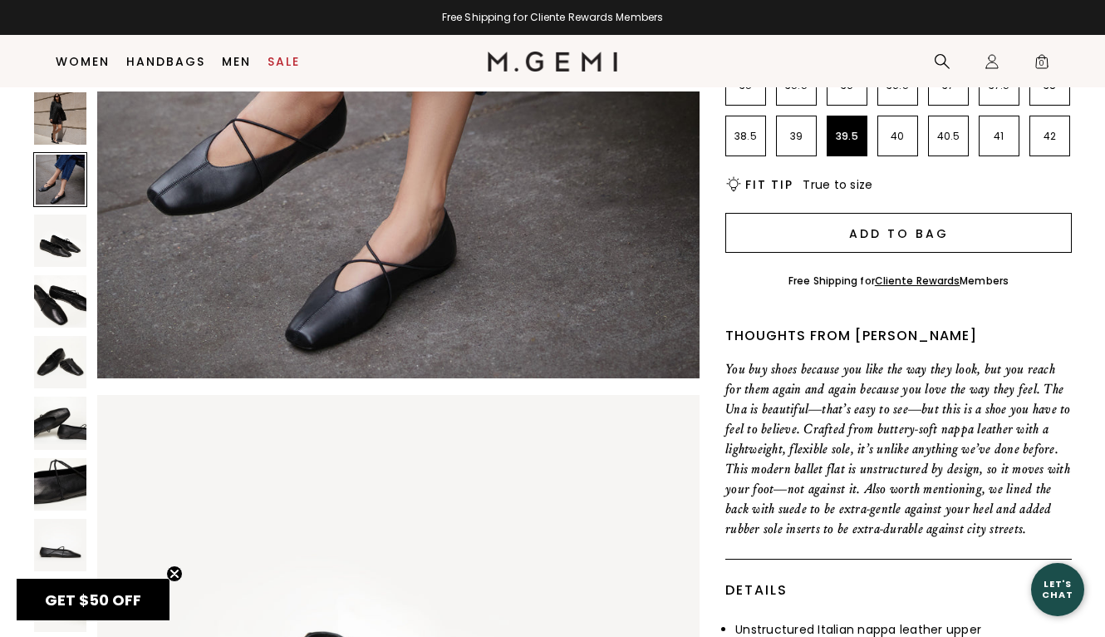
click at [893, 239] on button "Add to Bag" at bounding box center [899, 233] width 347 height 40
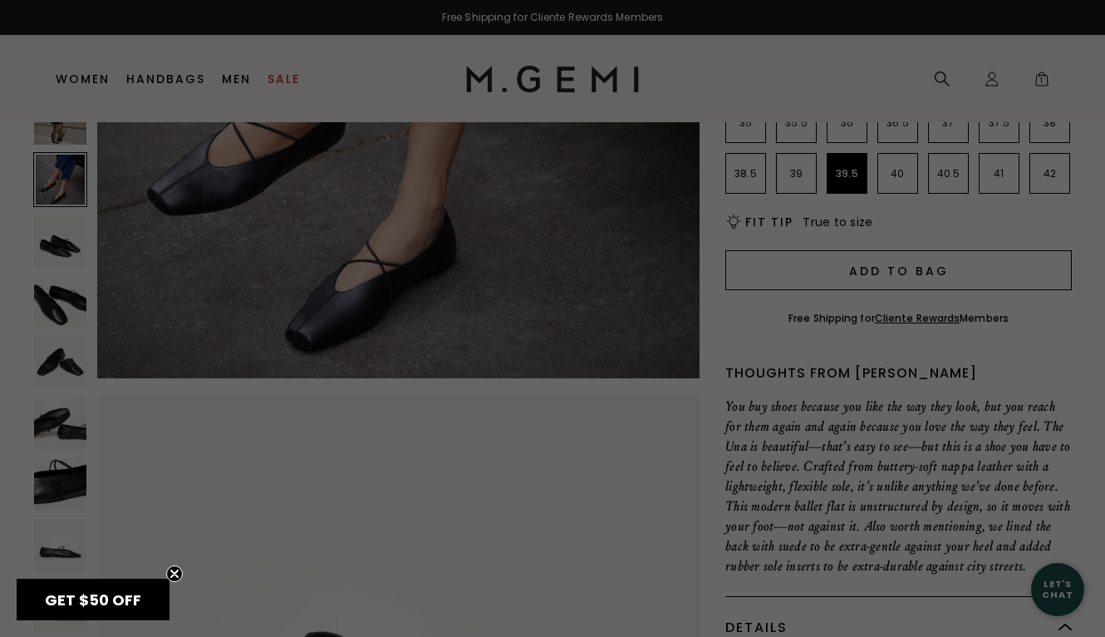
scroll to position [0, 0]
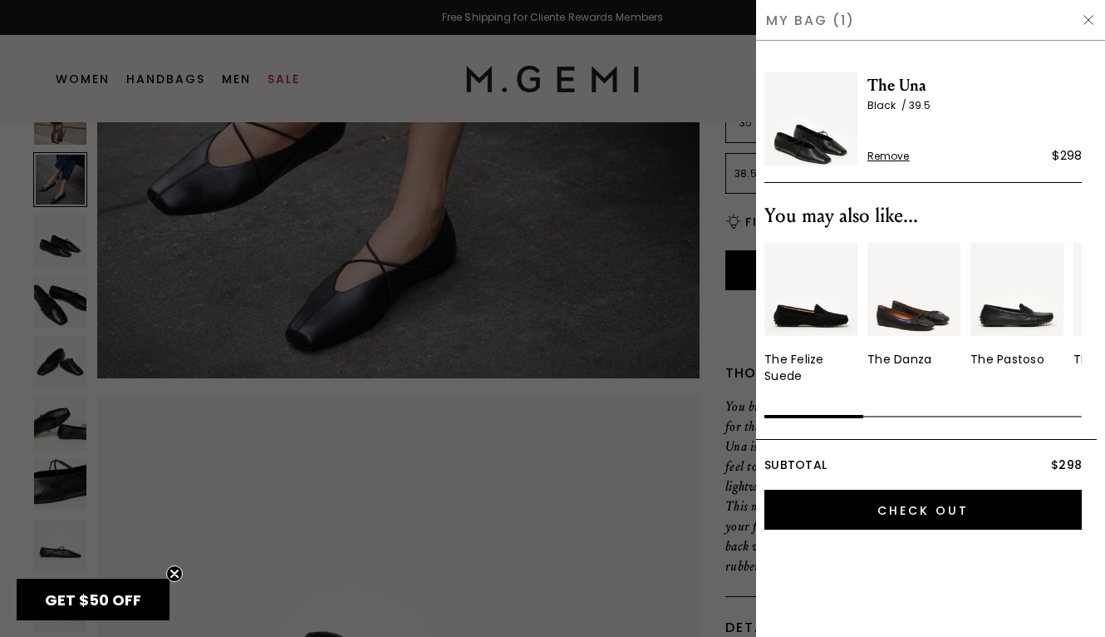
click at [726, 219] on div at bounding box center [552, 318] width 1105 height 637
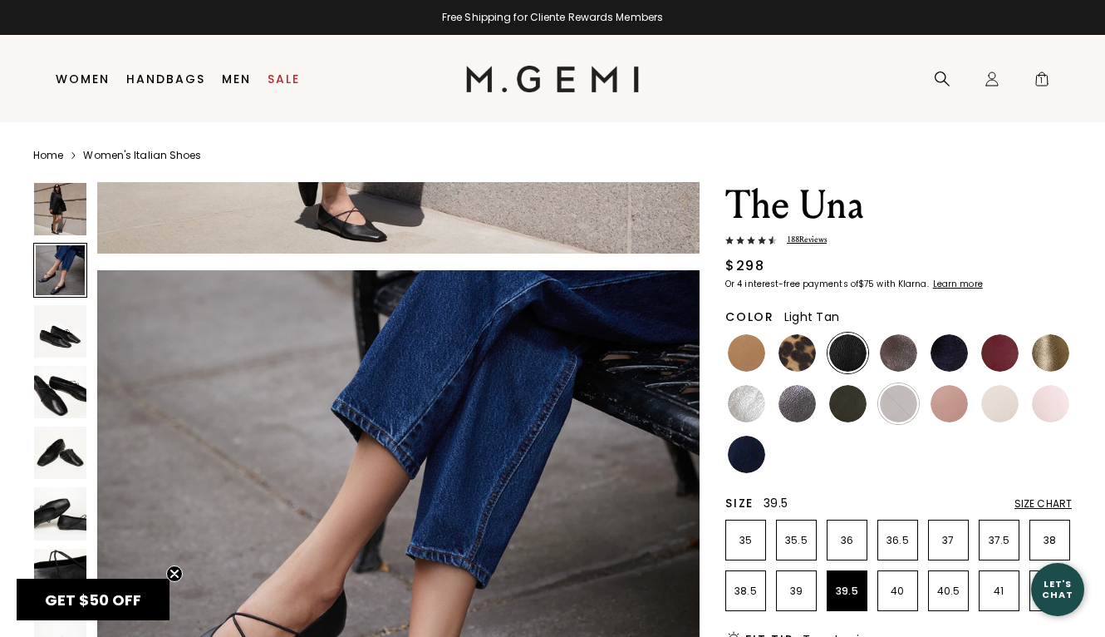
click at [752, 352] on img at bounding box center [746, 352] width 37 height 37
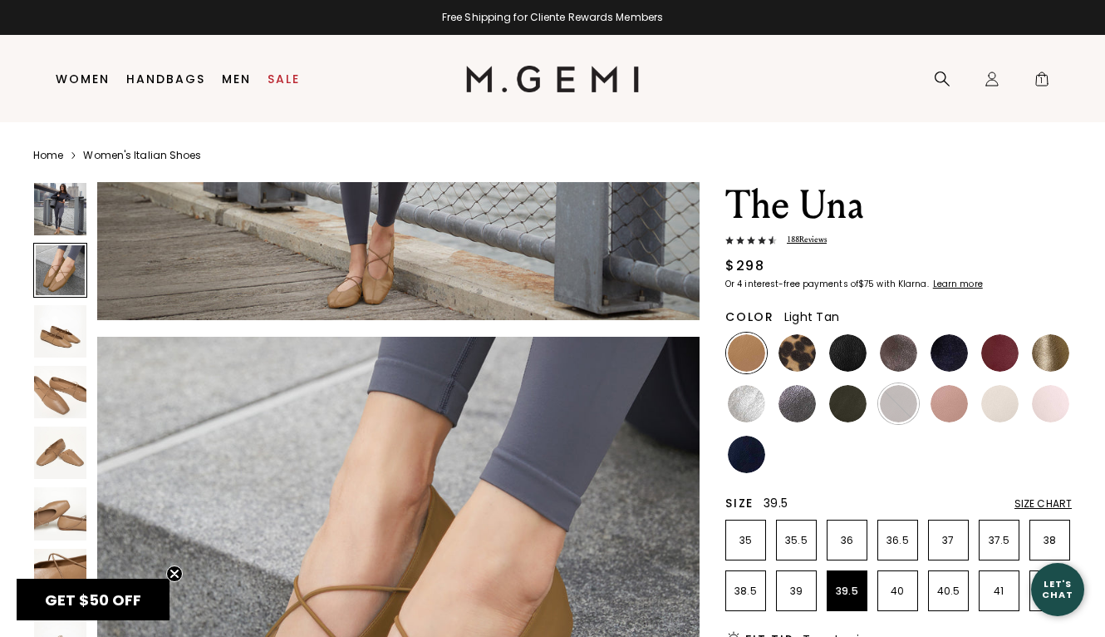
scroll to position [689, 0]
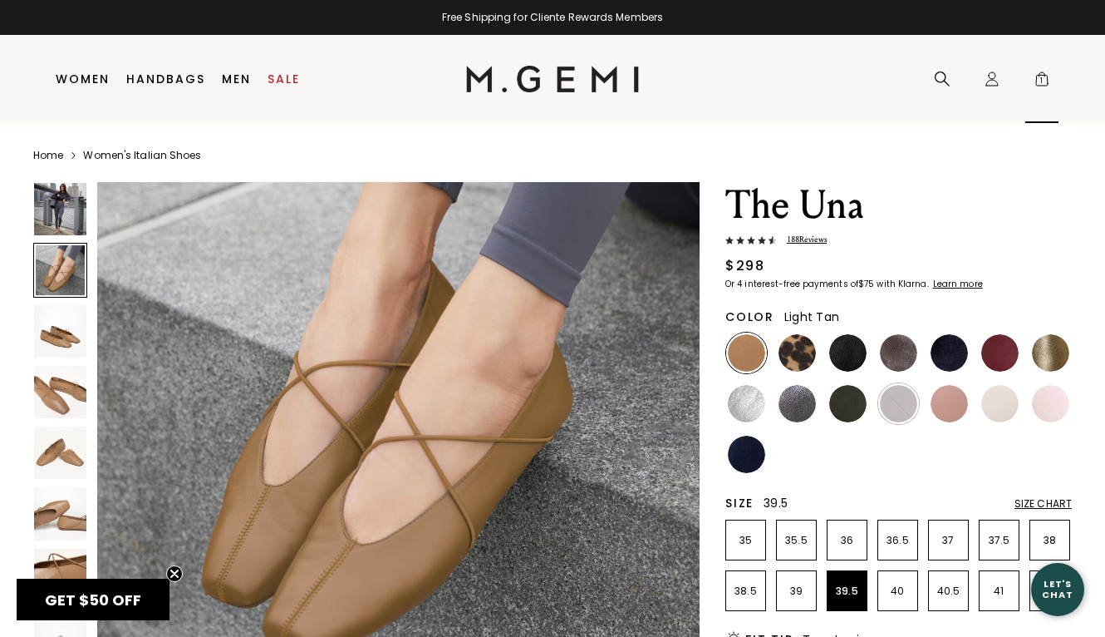
click at [1045, 75] on span "1" at bounding box center [1042, 82] width 17 height 17
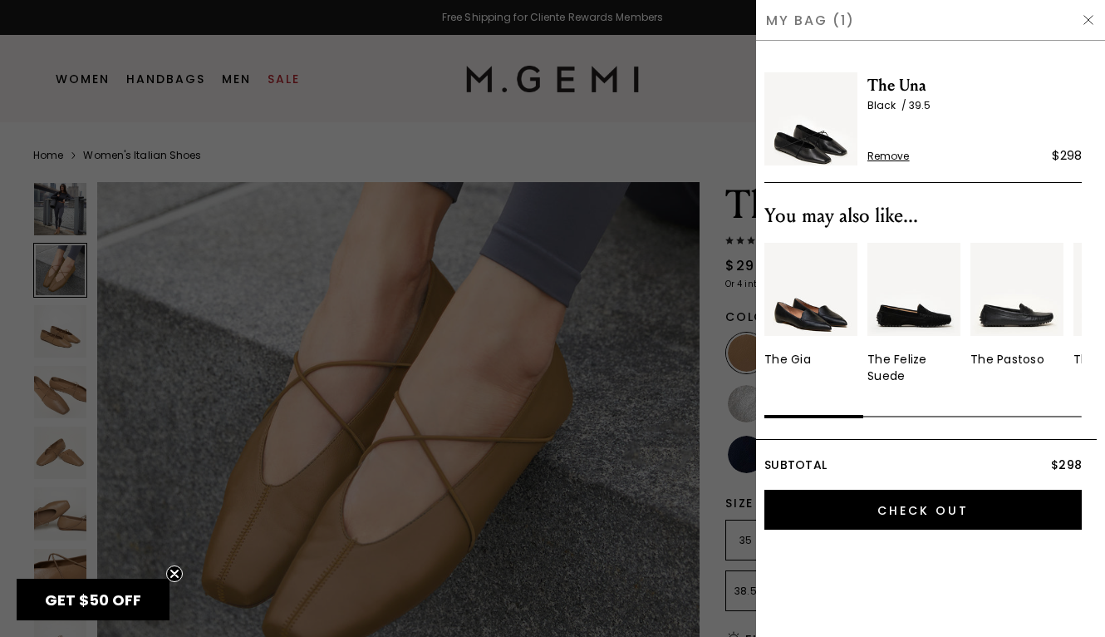
scroll to position [0, 0]
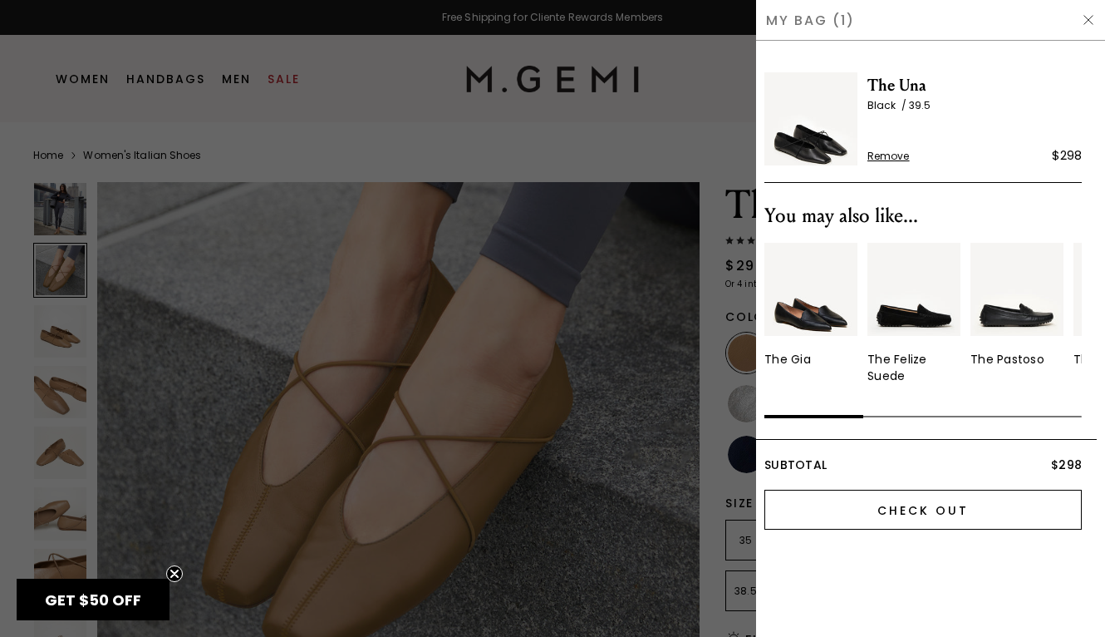
click at [928, 498] on input "Check Out" at bounding box center [923, 510] width 317 height 40
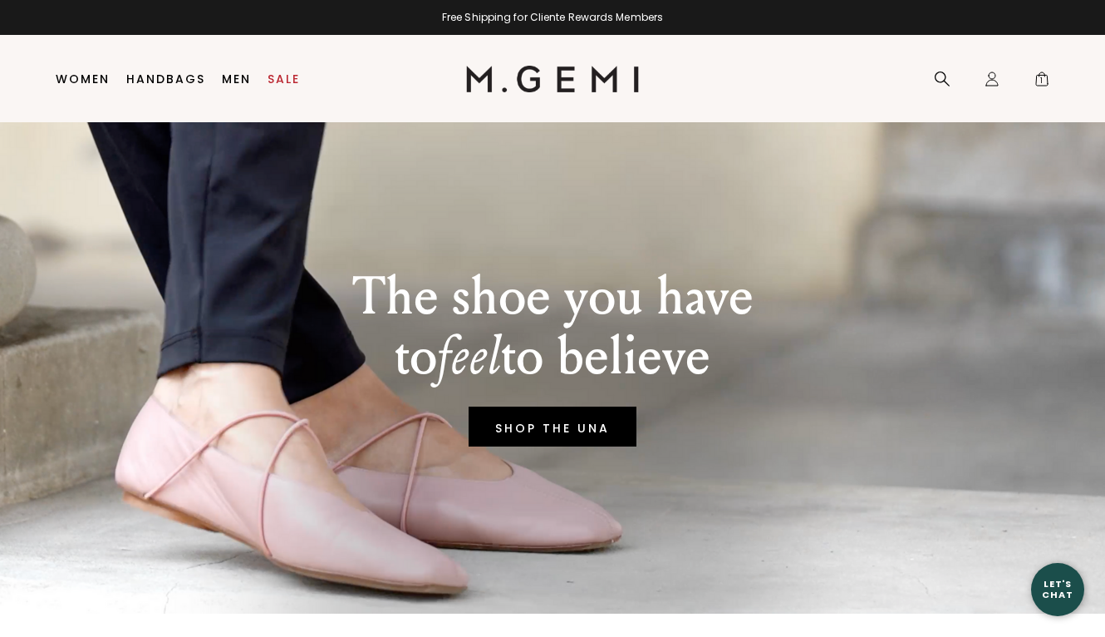
scroll to position [36, 0]
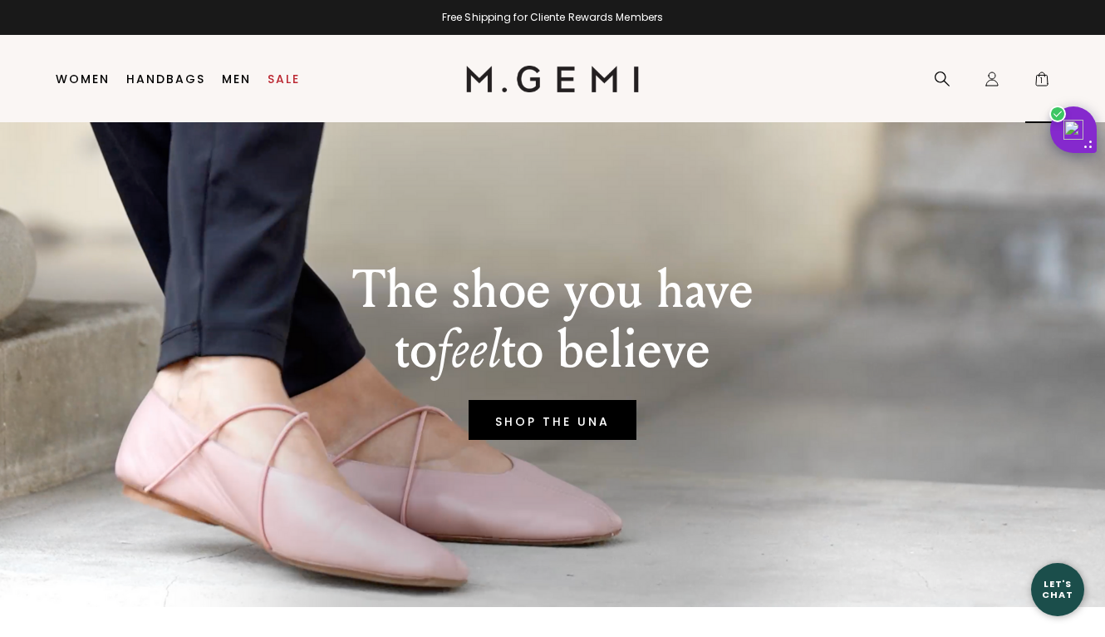
click at [1041, 79] on span "1" at bounding box center [1042, 82] width 17 height 17
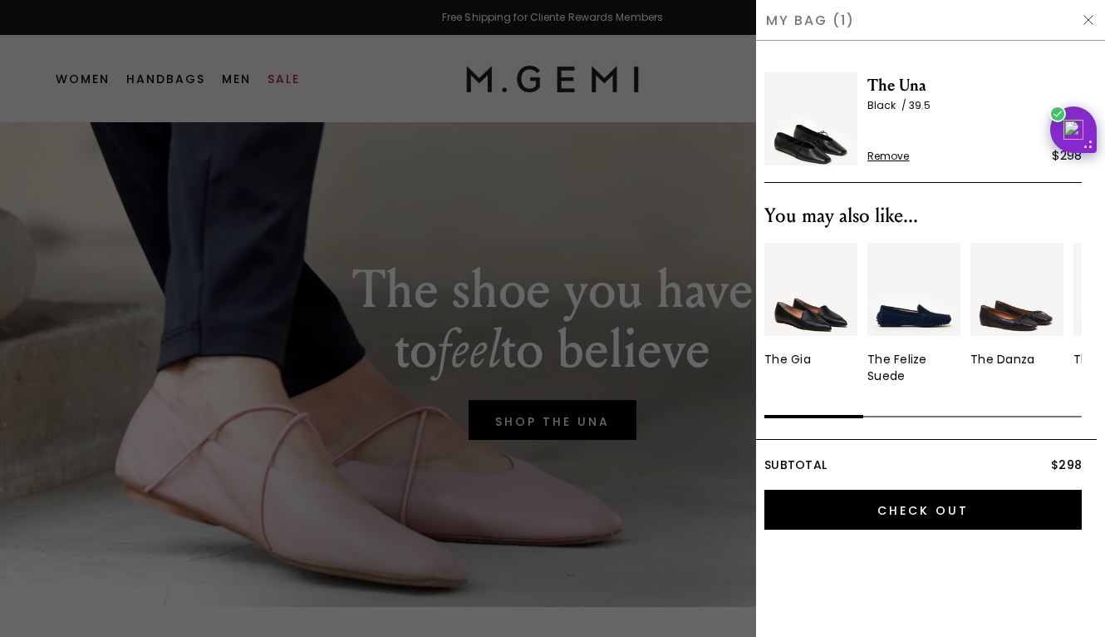
scroll to position [0, 0]
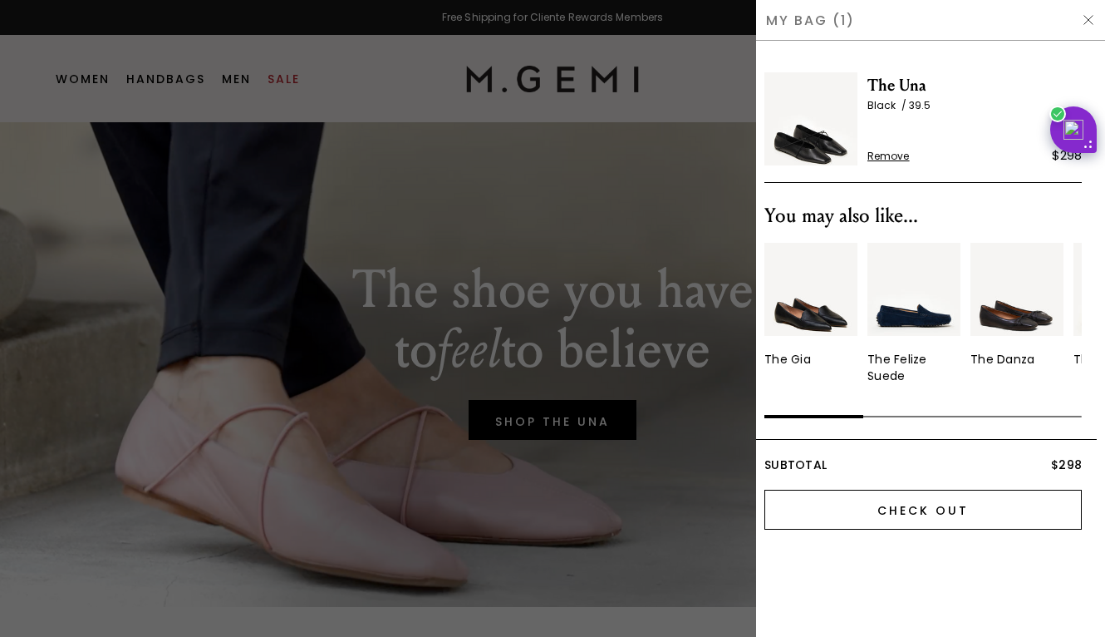
click at [865, 509] on input "Check Out" at bounding box center [923, 510] width 317 height 40
